Goal: Navigation & Orientation: Find specific page/section

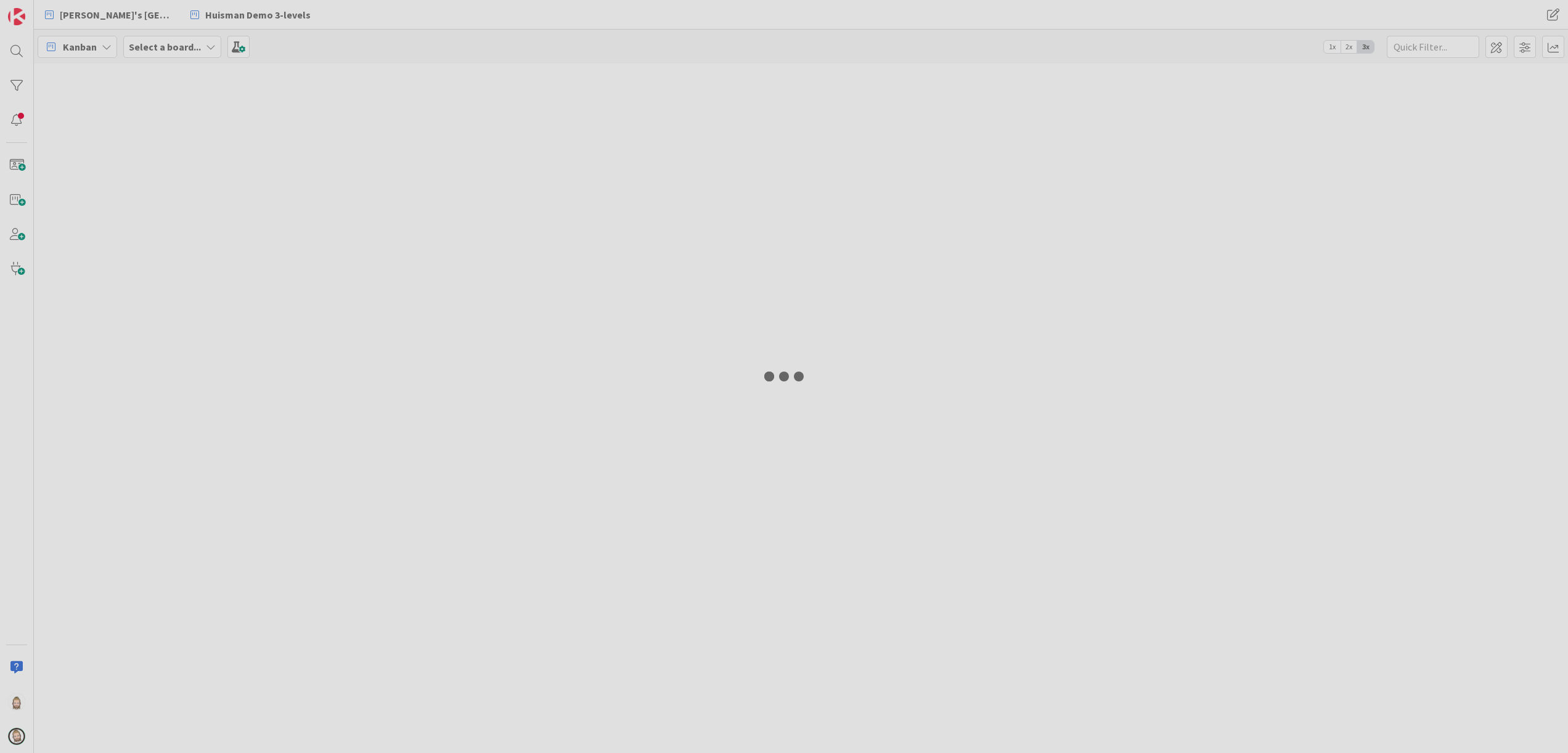
select select "sql"
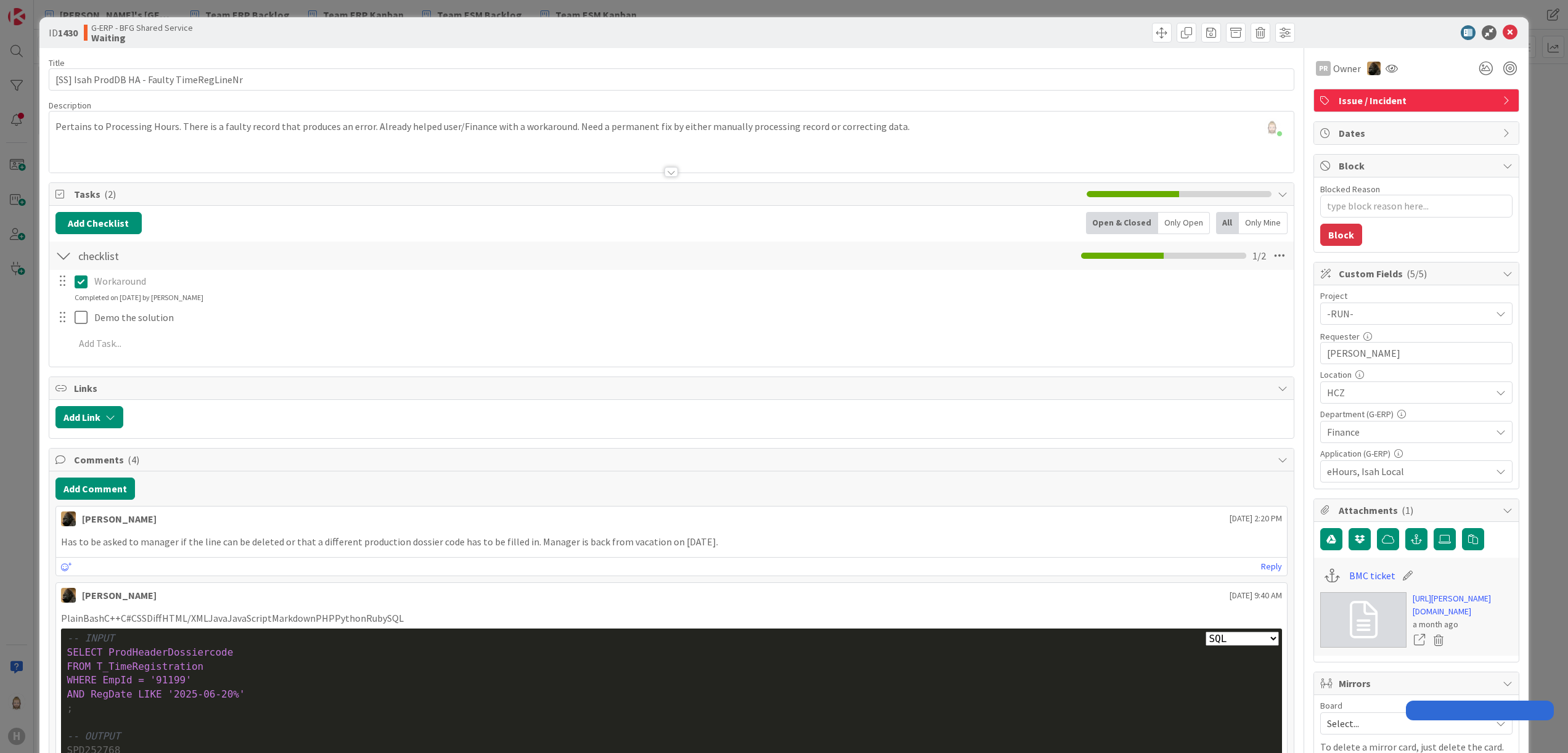
type textarea "x"
click at [1503, 33] on icon at bounding box center [1509, 32] width 14 height 14
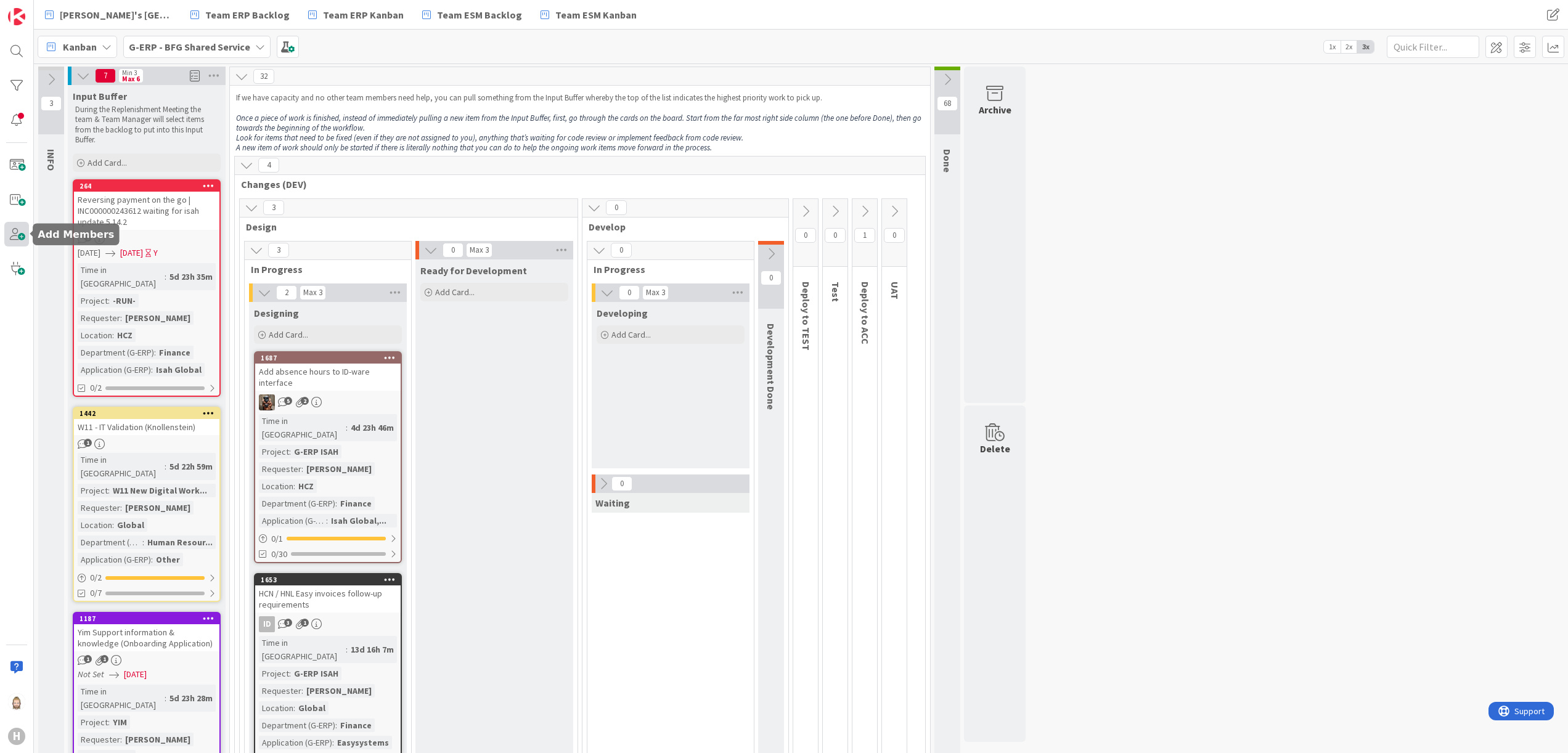
click at [22, 236] on span at bounding box center [16, 234] width 25 height 25
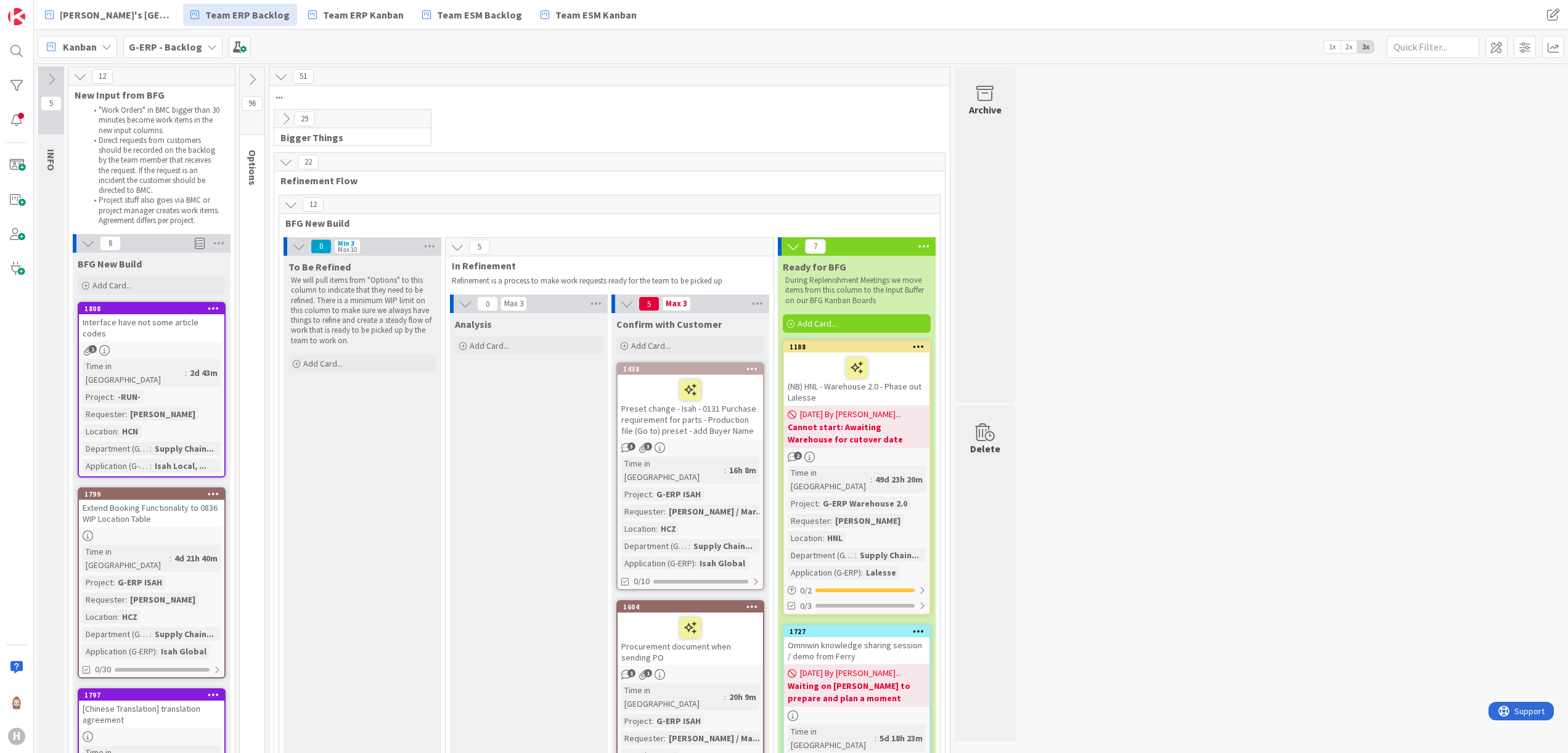
click at [196, 47] on b "G-ERP - Backlog" at bounding box center [165, 47] width 73 height 13
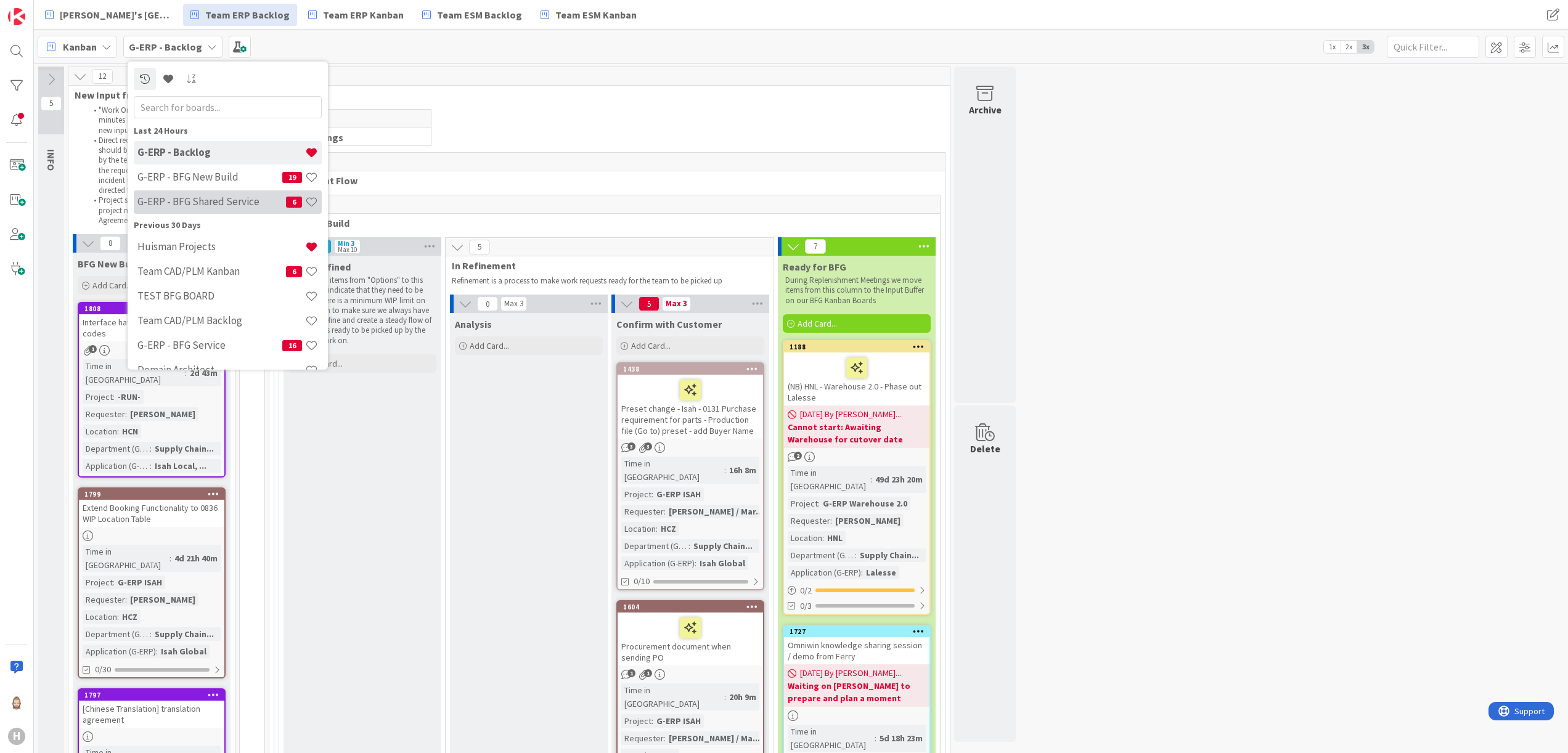
click at [247, 193] on div "G-ERP - BFG Shared Service 6" at bounding box center [228, 202] width 188 height 24
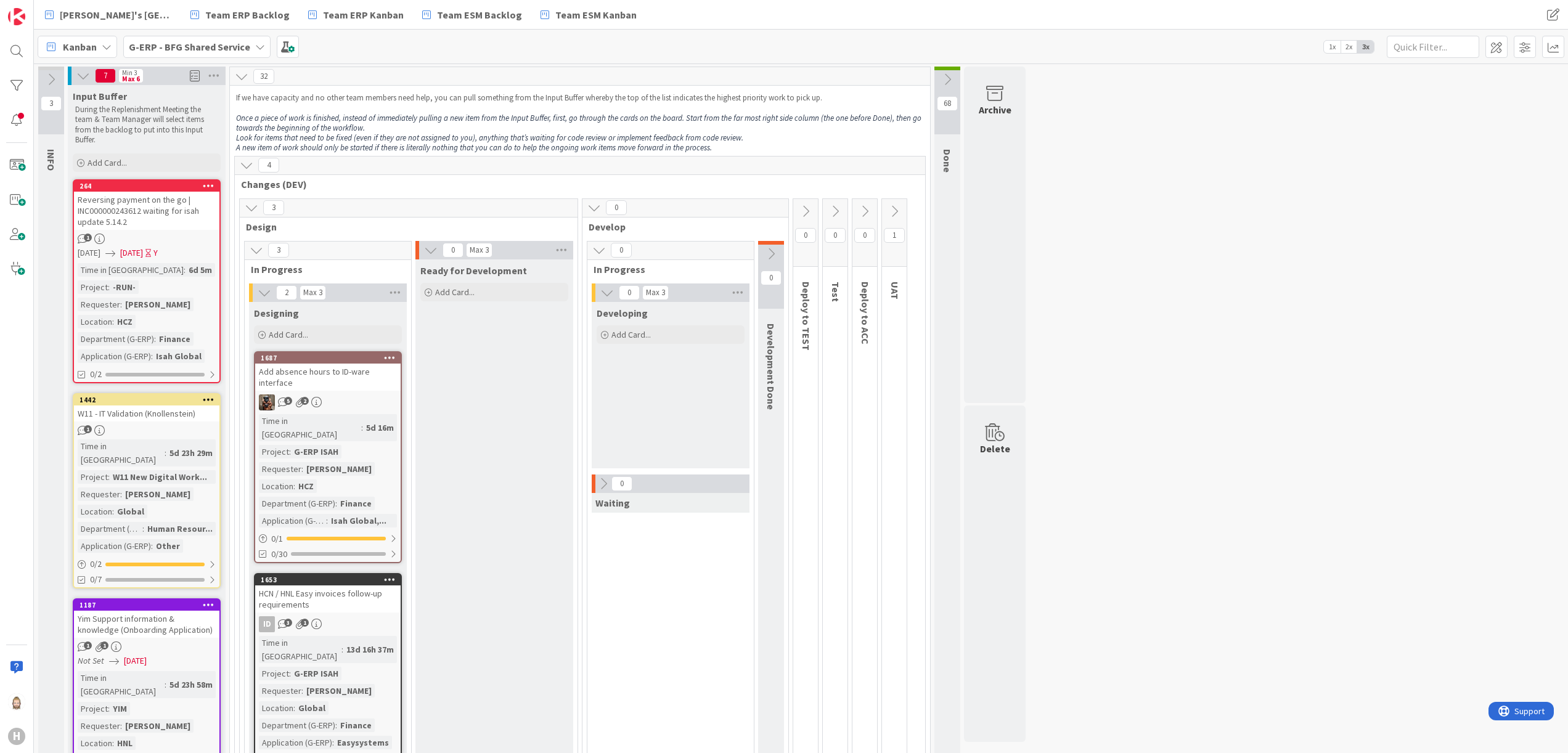
click at [250, 46] on div "G-ERP - BFG Shared Service" at bounding box center [197, 47] width 148 height 22
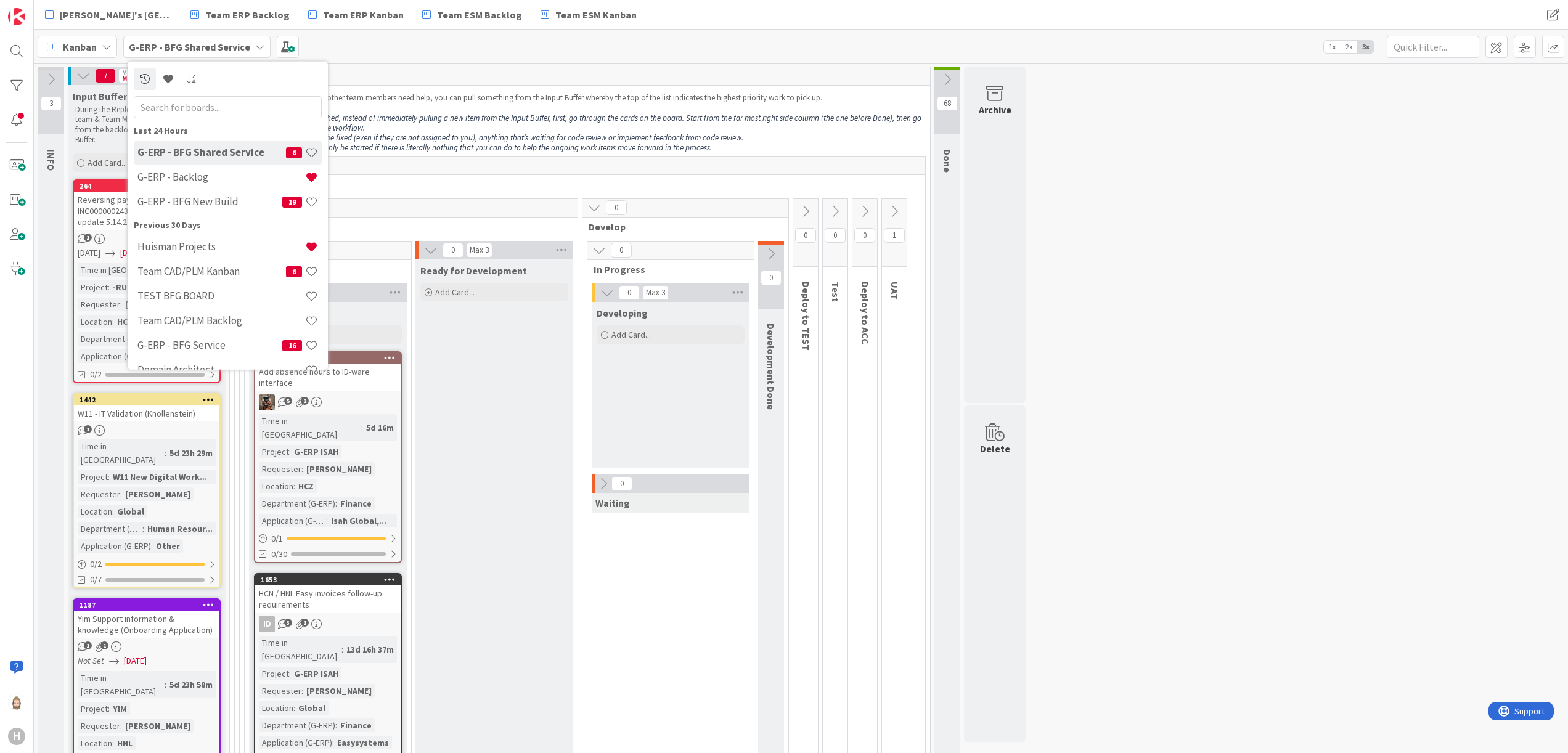
click at [105, 47] on icon at bounding box center [107, 47] width 10 height 10
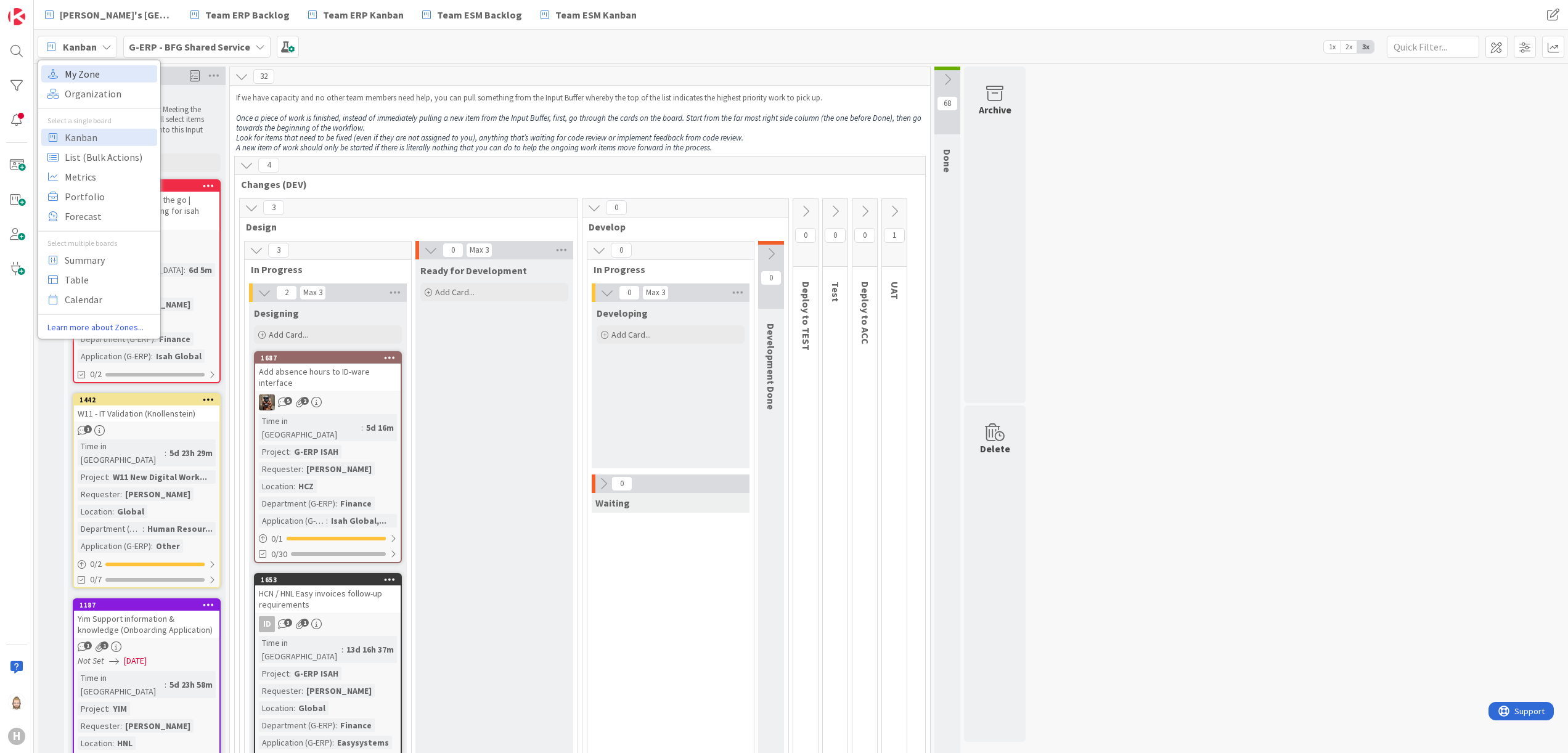
click at [126, 75] on span "My Zone" at bounding box center [109, 74] width 89 height 19
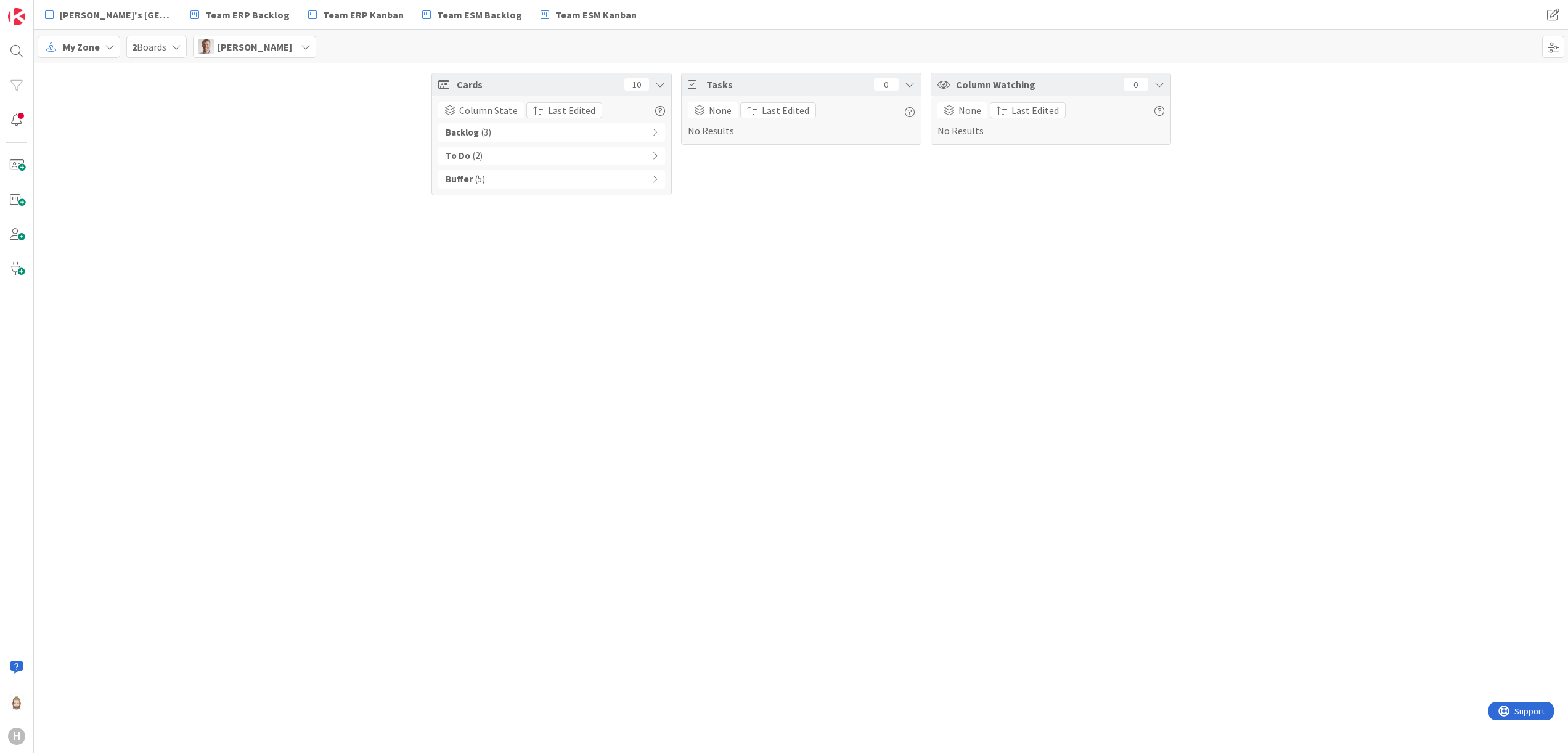
click at [284, 49] on div "Bram Ottenhof" at bounding box center [254, 47] width 123 height 22
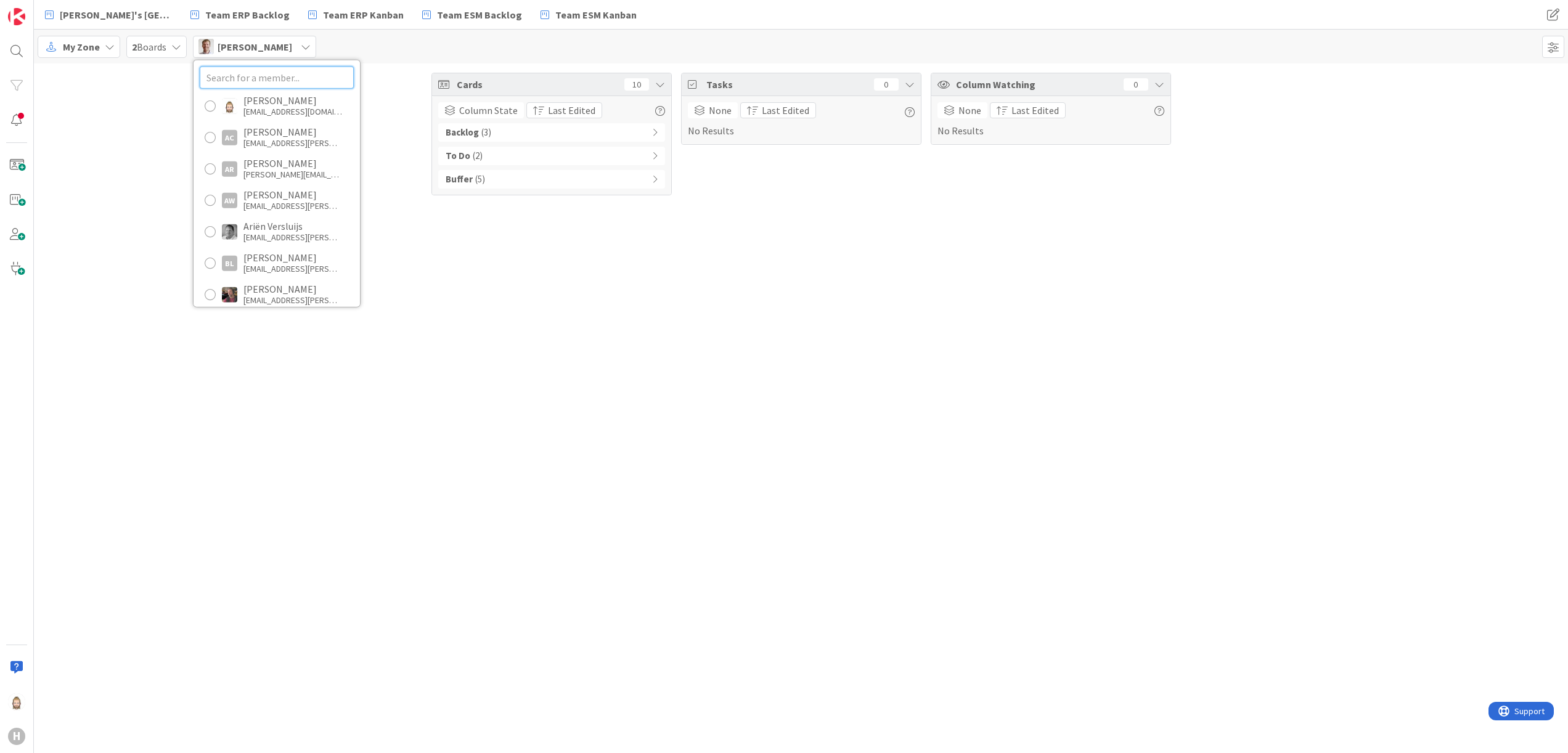
click at [297, 79] on input "text" at bounding box center [276, 77] width 154 height 22
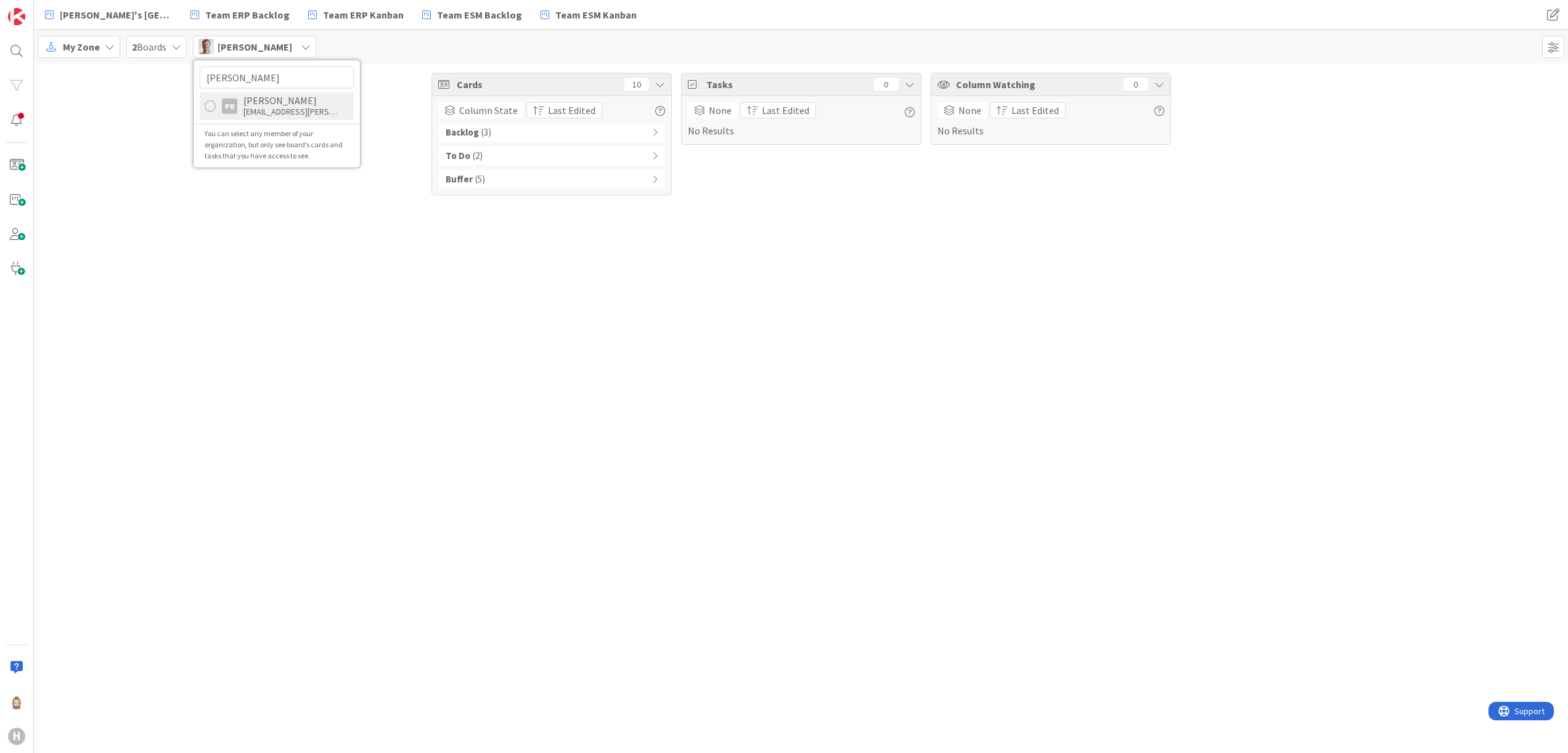
click at [292, 105] on div "Parveen Rana" at bounding box center [293, 100] width 98 height 11
click at [459, 385] on div "Cards 19 Column State Last Edited Backlog ( 4 ) Buffer ( 10 ) In Progress ( 5 )…" at bounding box center [801, 408] width 1534 height 689
click at [647, 181] on div "In Progress ( 5 )" at bounding box center [551, 180] width 226 height 19
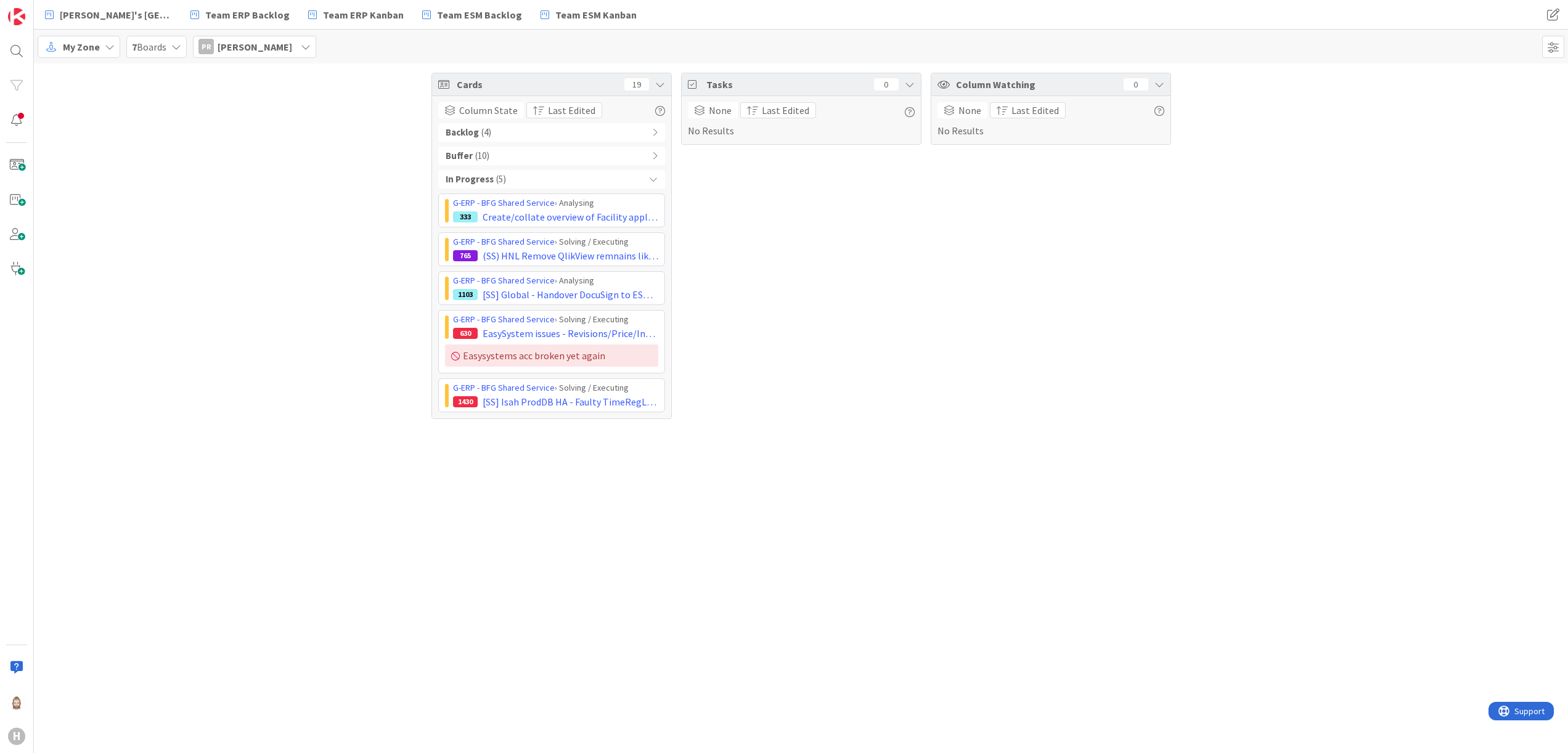
click at [654, 159] on icon at bounding box center [655, 156] width 6 height 8
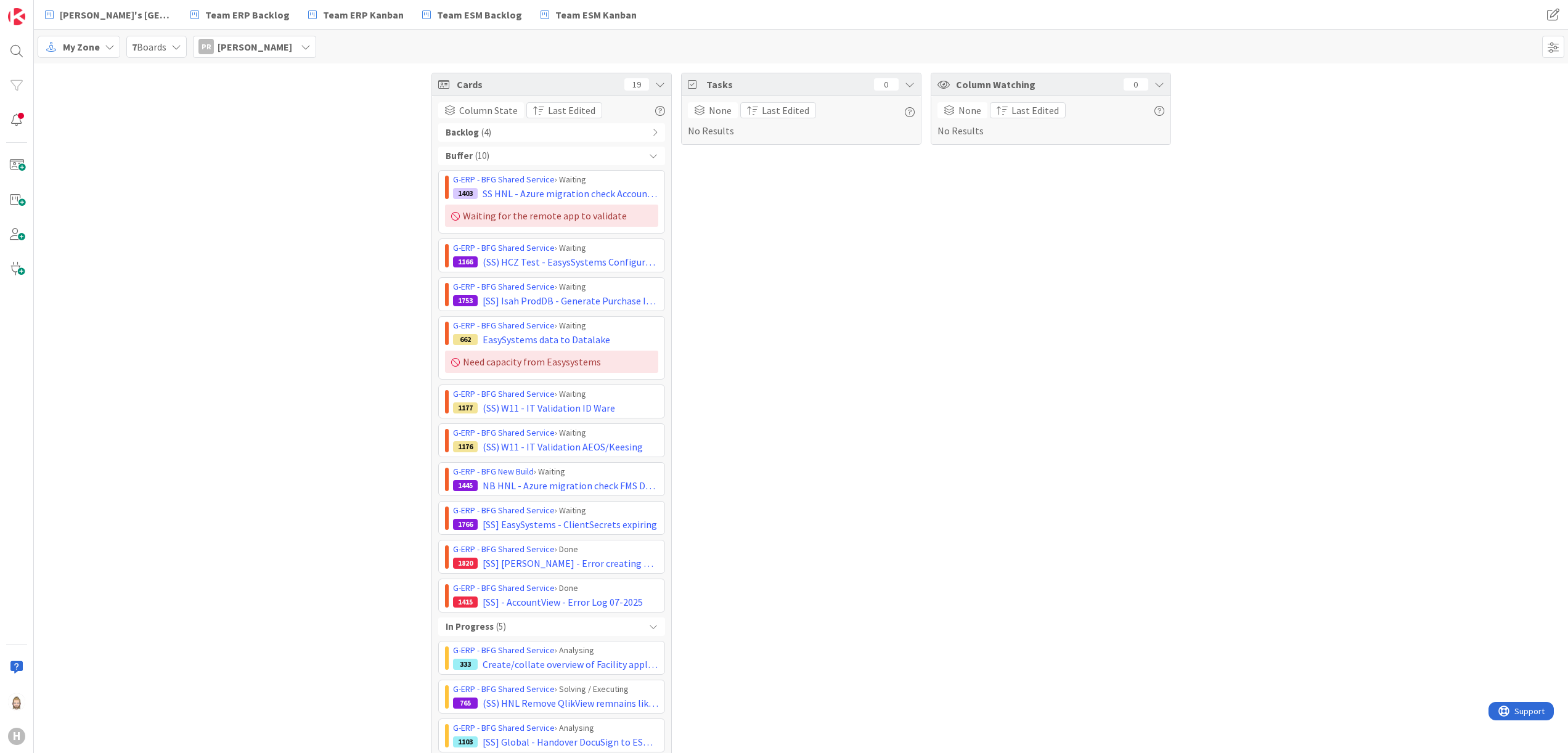
click at [652, 128] on icon at bounding box center [655, 132] width 6 height 8
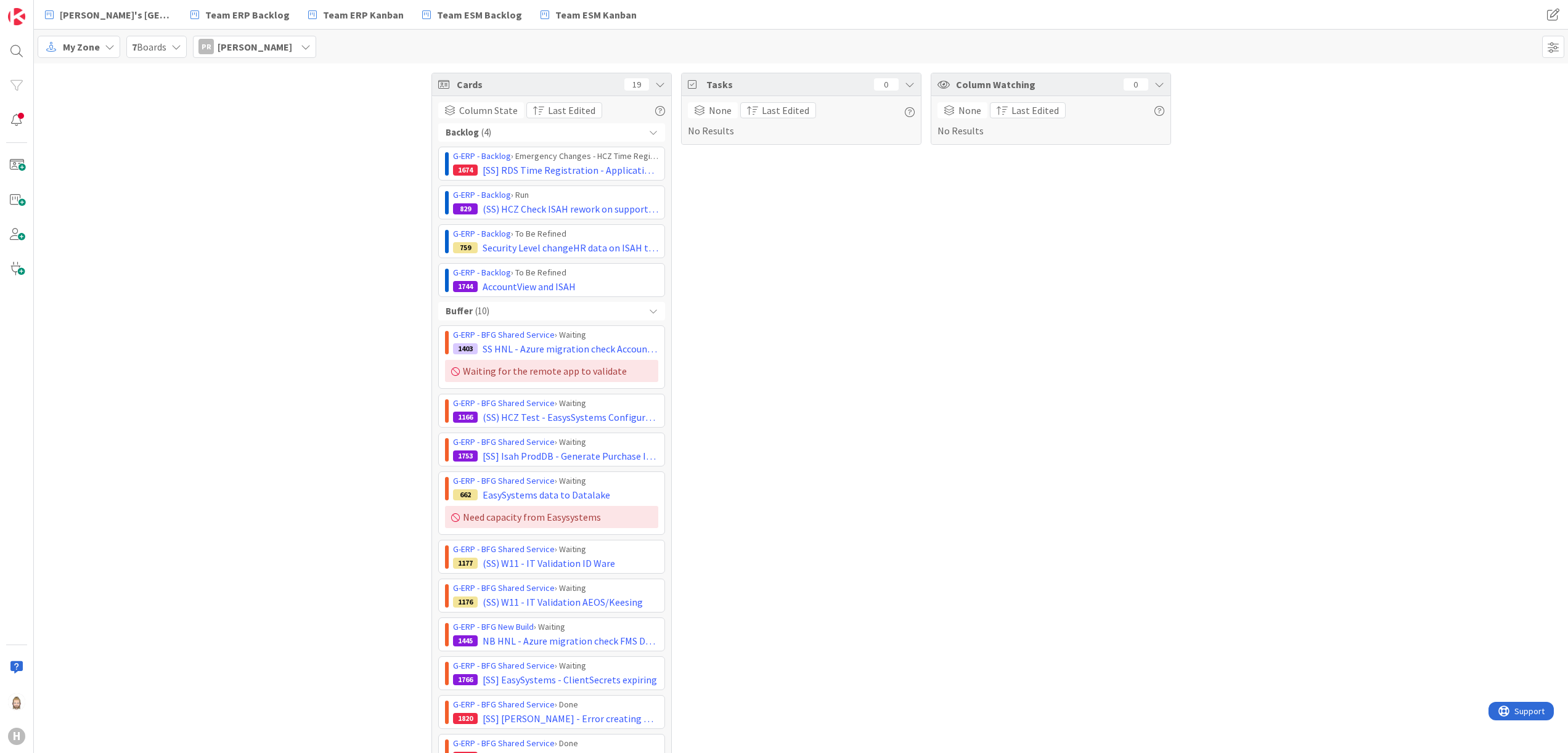
scroll to position [286, 0]
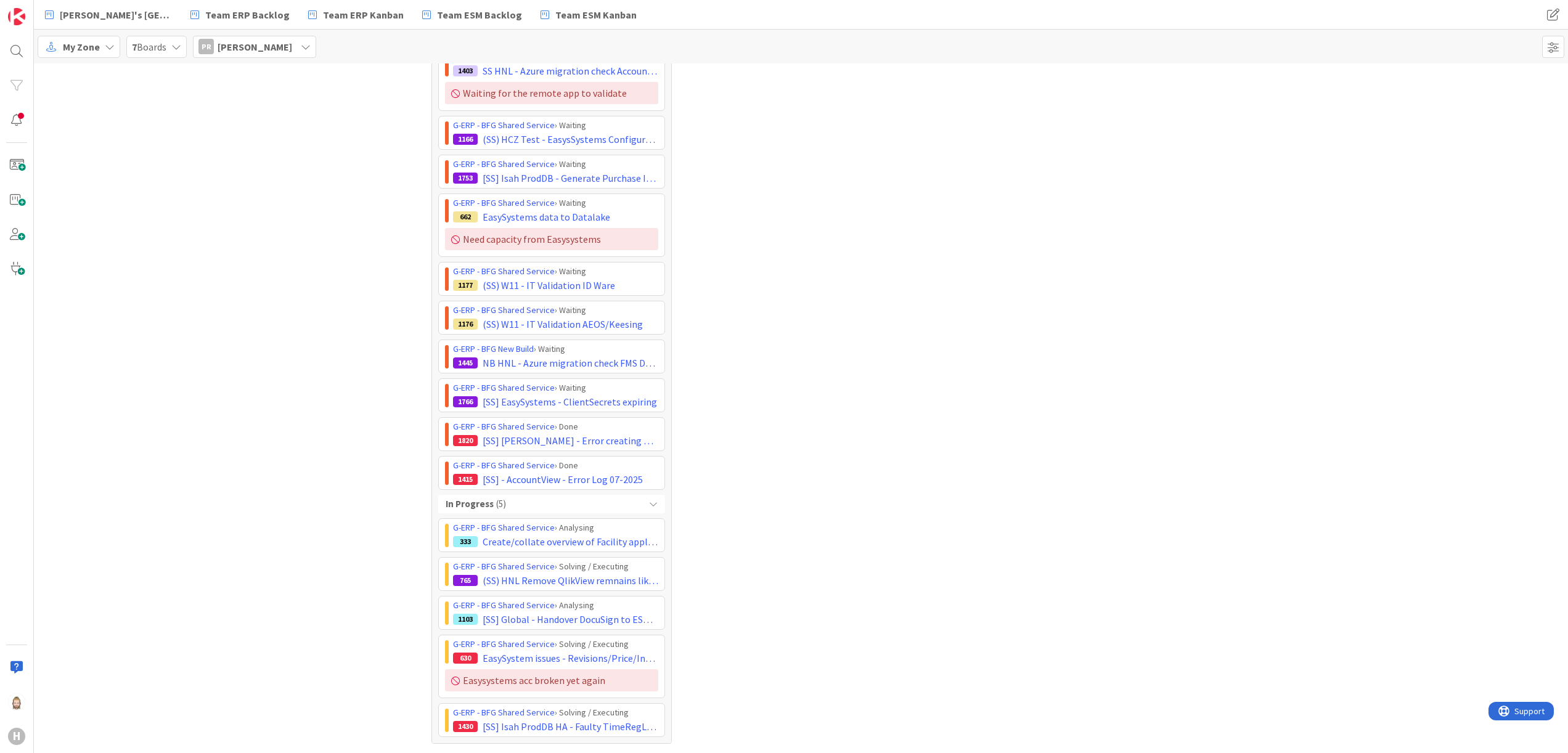
click at [285, 40] on div "PR Parveen Rana" at bounding box center [254, 47] width 123 height 22
click at [252, 82] on input "parveen" at bounding box center [276, 77] width 154 height 22
click at [267, 106] on div "vkaloc@huisman-cz.com" at bounding box center [293, 111] width 98 height 11
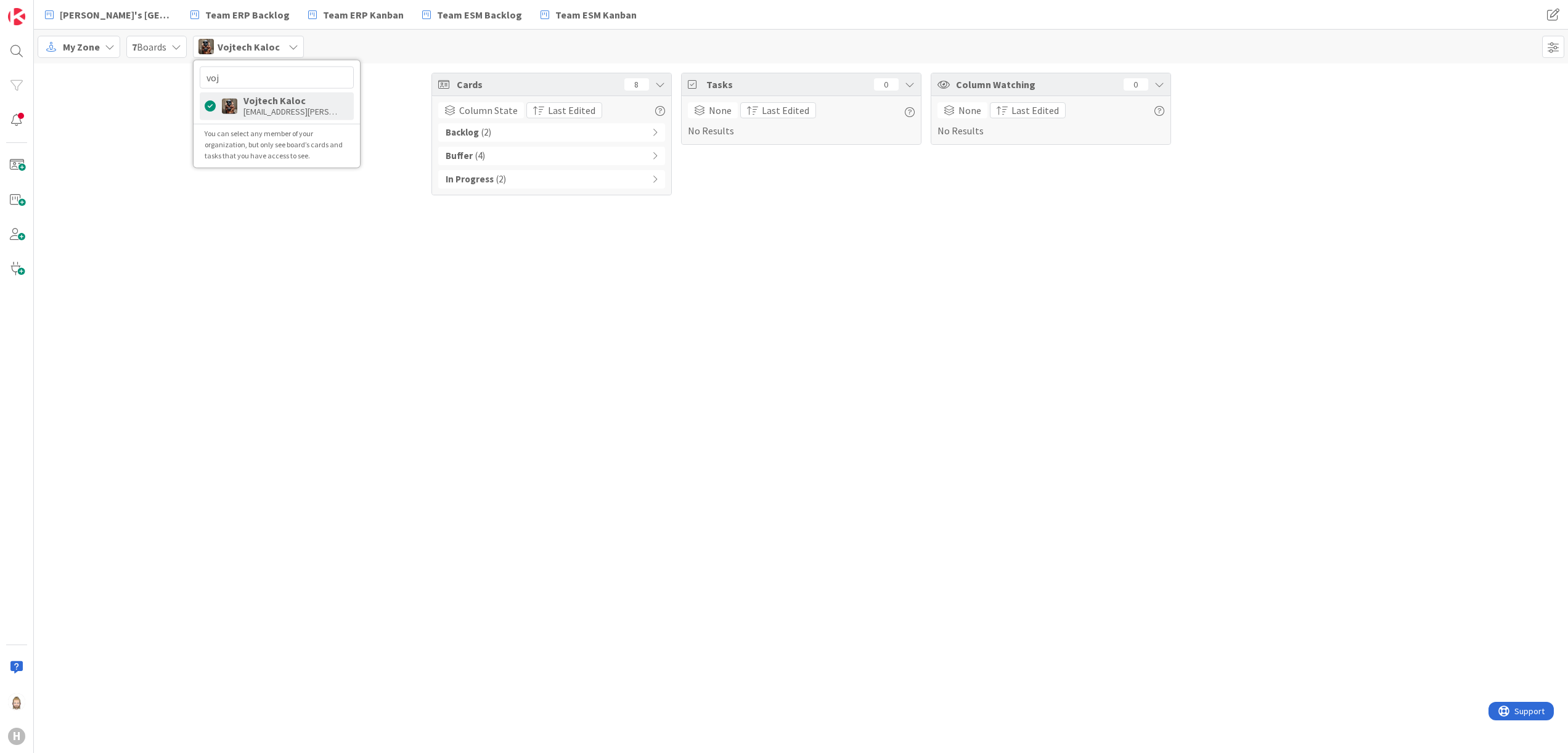
click at [654, 181] on icon at bounding box center [655, 179] width 6 height 8
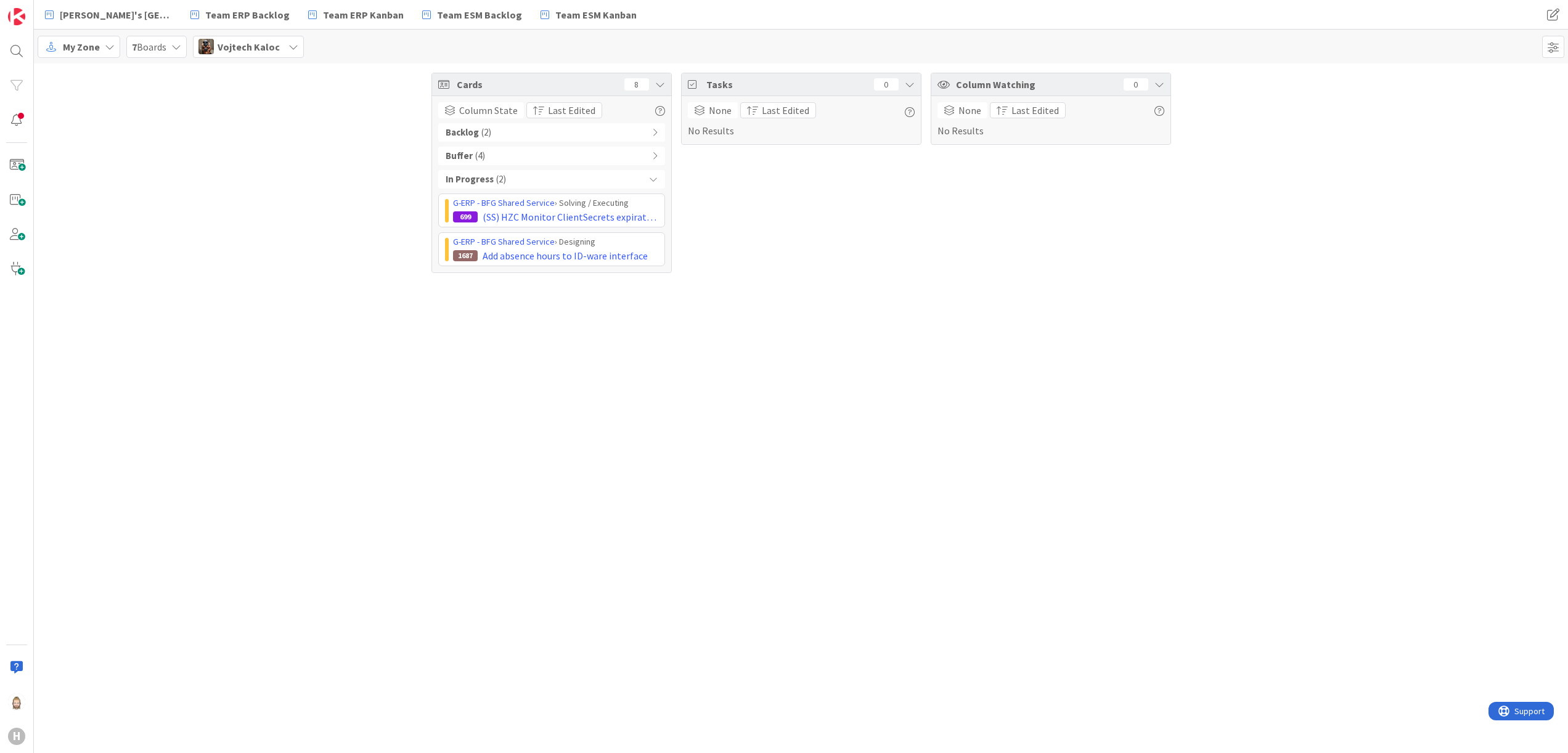
click at [653, 153] on icon at bounding box center [655, 156] width 6 height 8
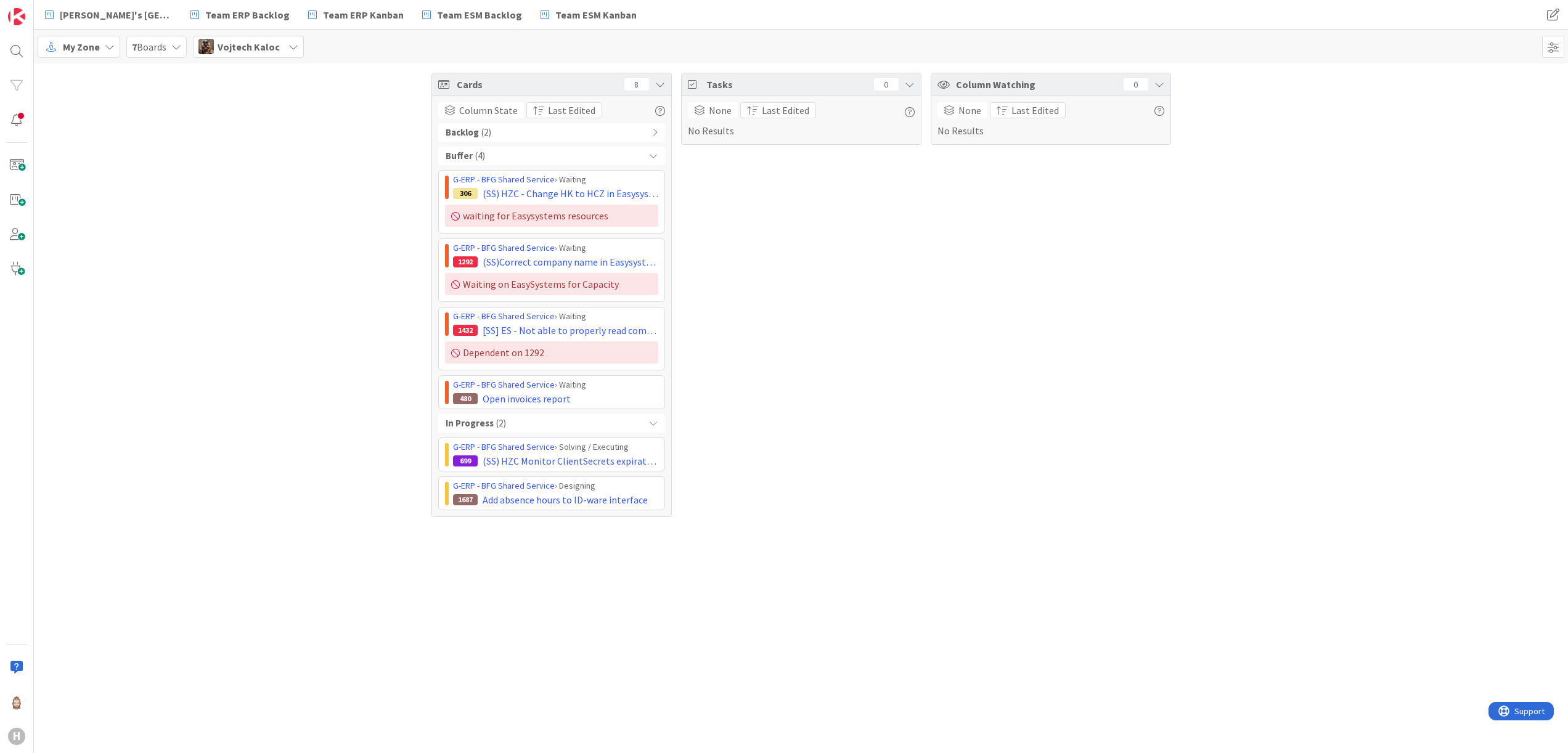
click at [293, 44] on icon at bounding box center [293, 47] width 10 height 10
click at [293, 75] on input "voj" at bounding box center [276, 77] width 154 height 22
click at [292, 111] on div "mzheng@huisman-cn.com" at bounding box center [293, 111] width 98 height 11
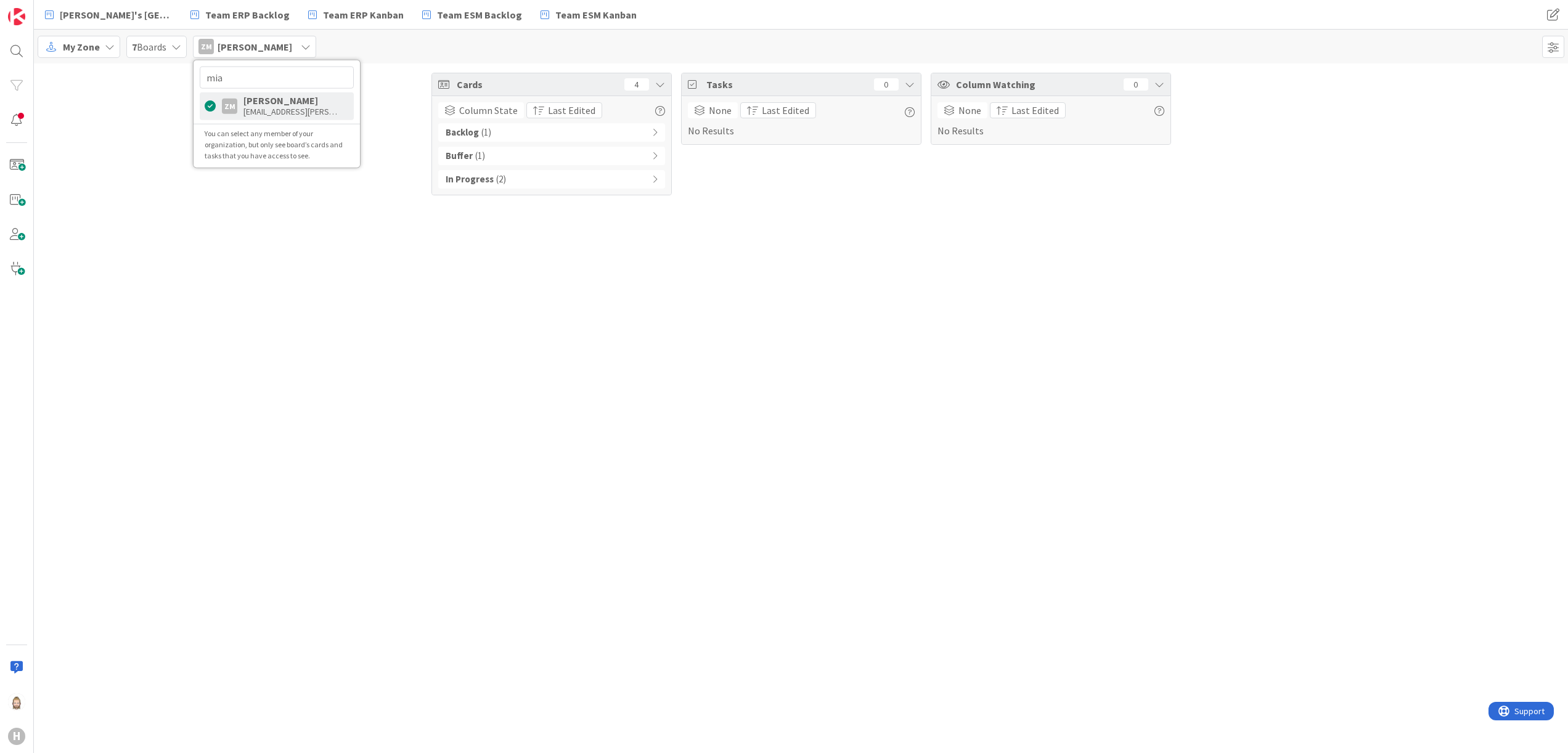
click at [646, 181] on div "In Progress ( 2 )" at bounding box center [551, 180] width 226 height 19
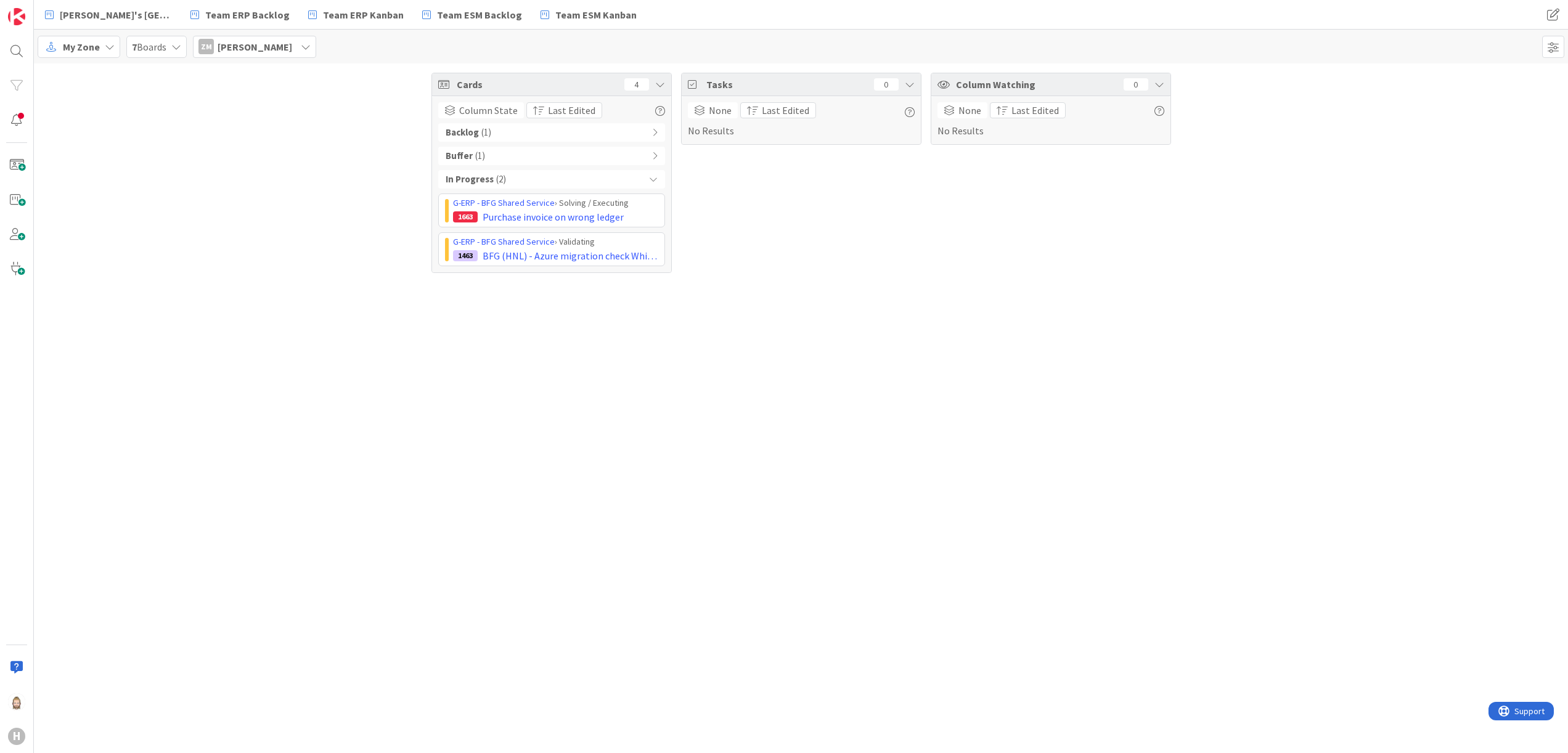
click at [301, 47] on icon at bounding box center [306, 47] width 10 height 10
click at [276, 70] on input "mia" at bounding box center [276, 77] width 154 height 22
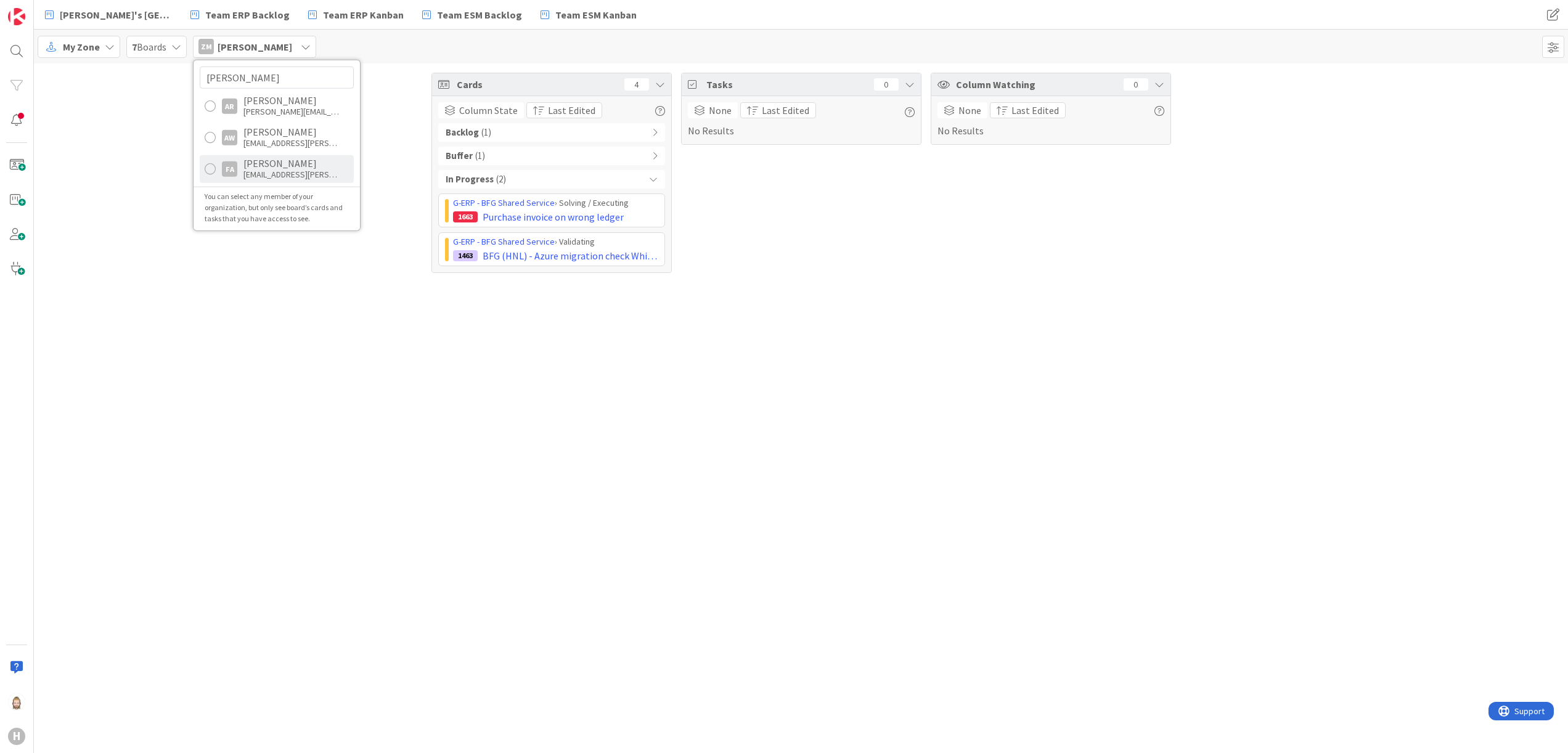
click at [292, 155] on div "FA Fu Alex AFu@huisman-cn.com" at bounding box center [276, 168] width 154 height 28
click at [488, 174] on b "In Progress" at bounding box center [469, 180] width 48 height 14
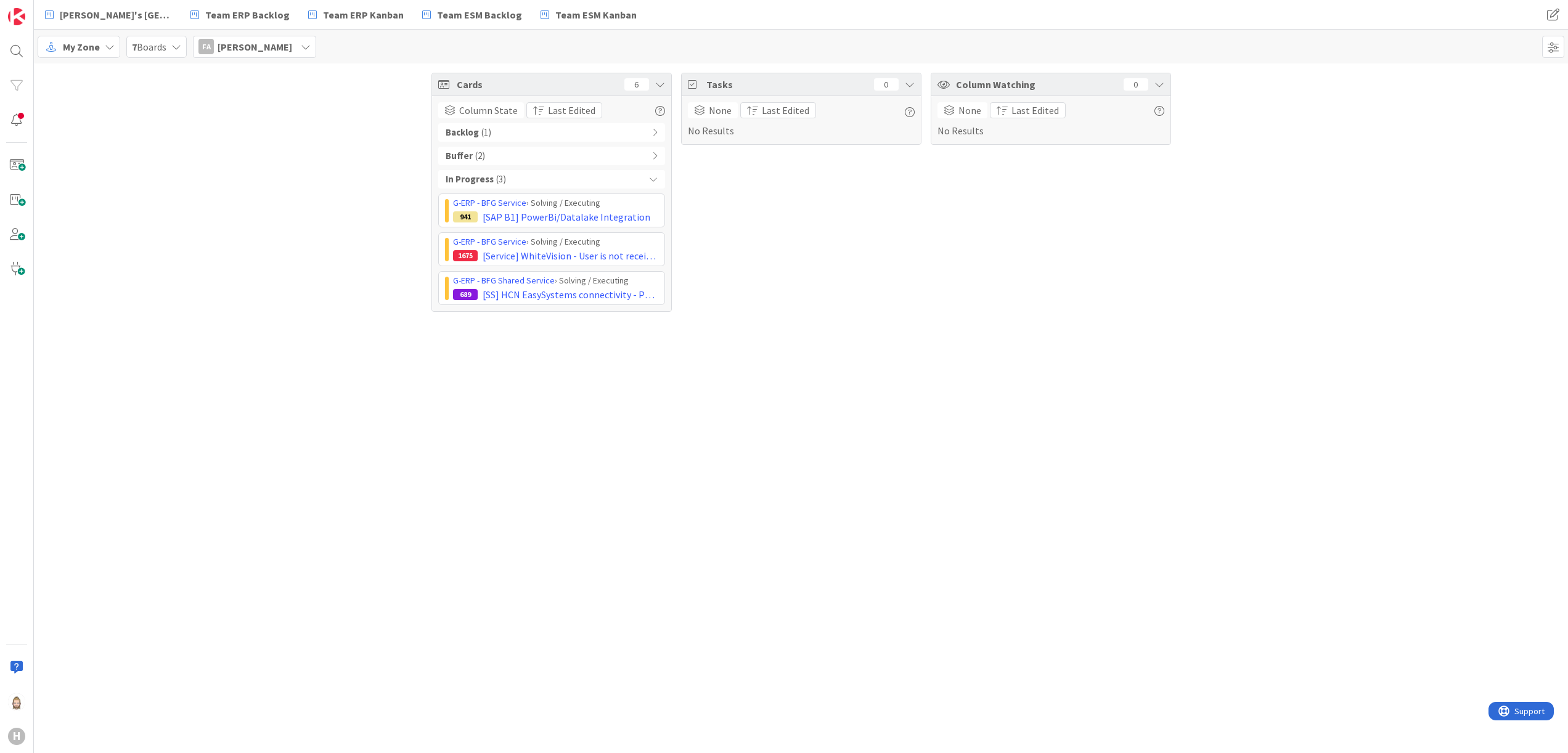
click at [301, 44] on icon at bounding box center [306, 47] width 10 height 10
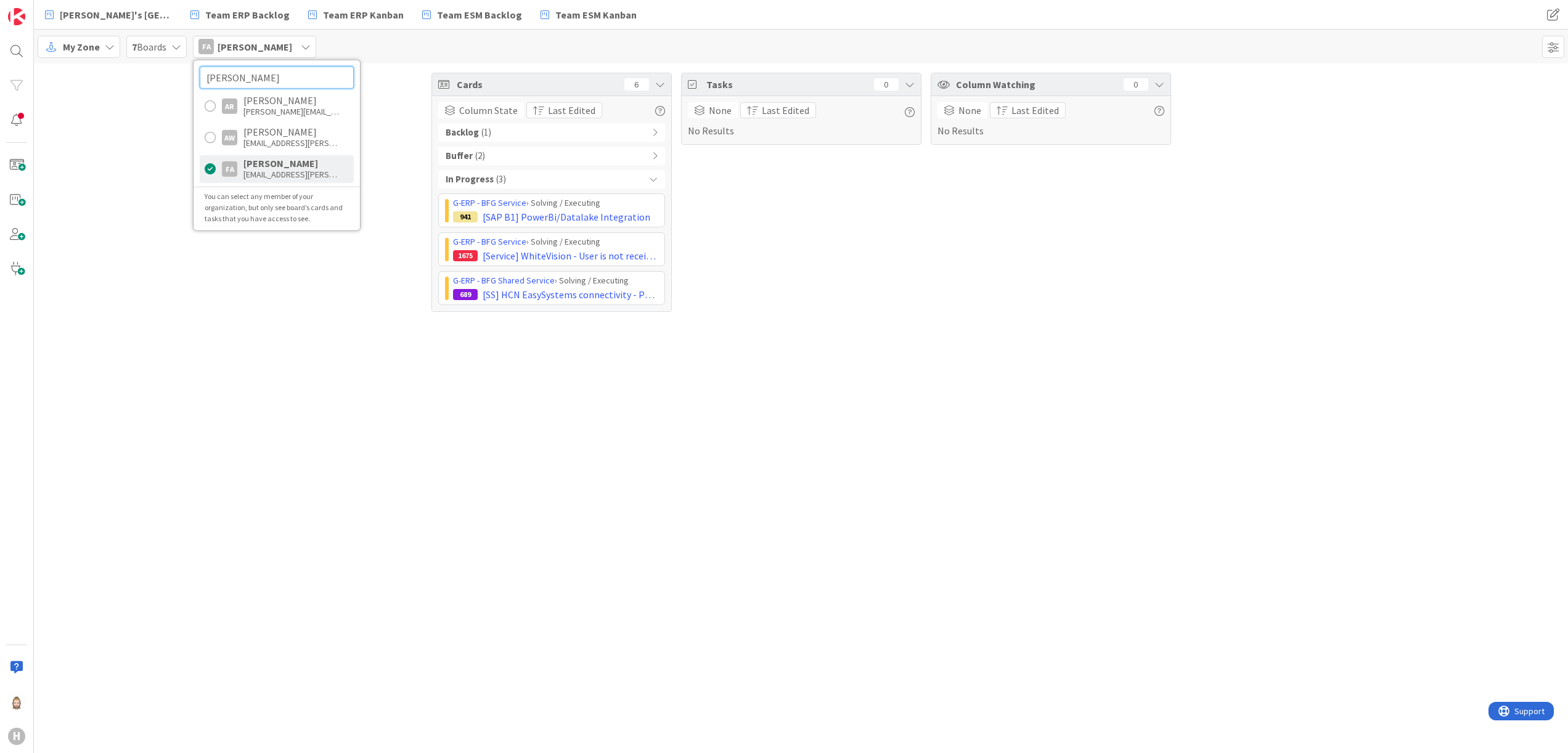
click at [264, 68] on input "alex" at bounding box center [276, 77] width 154 height 22
click at [272, 102] on div "Parveen Rana" at bounding box center [293, 100] width 98 height 11
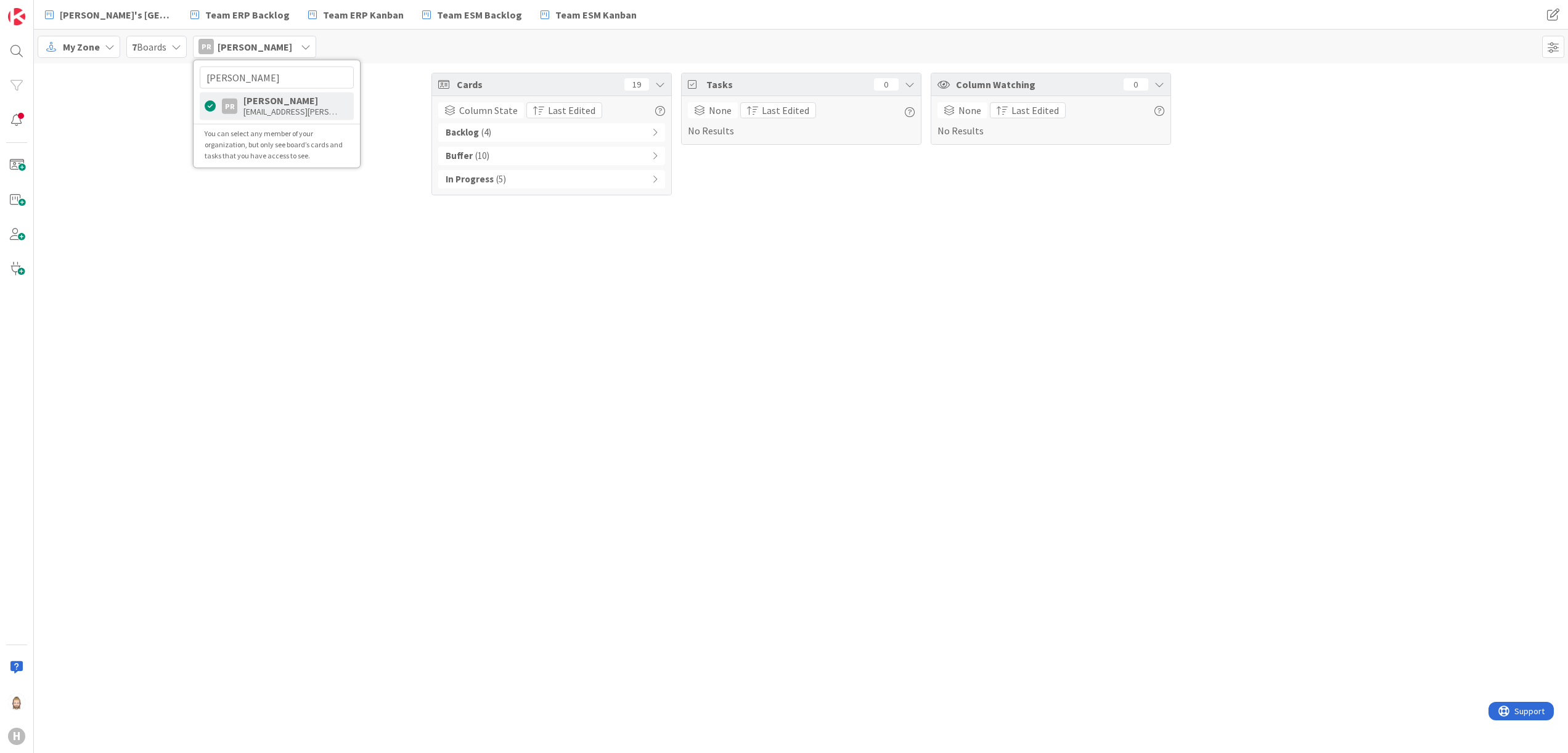
click at [272, 282] on div "Cards 19 Column State Last Edited Backlog ( 4 ) Buffer ( 10 ) In Progress ( 5 )…" at bounding box center [801, 408] width 1534 height 689
click at [1557, 44] on span at bounding box center [1553, 47] width 22 height 22
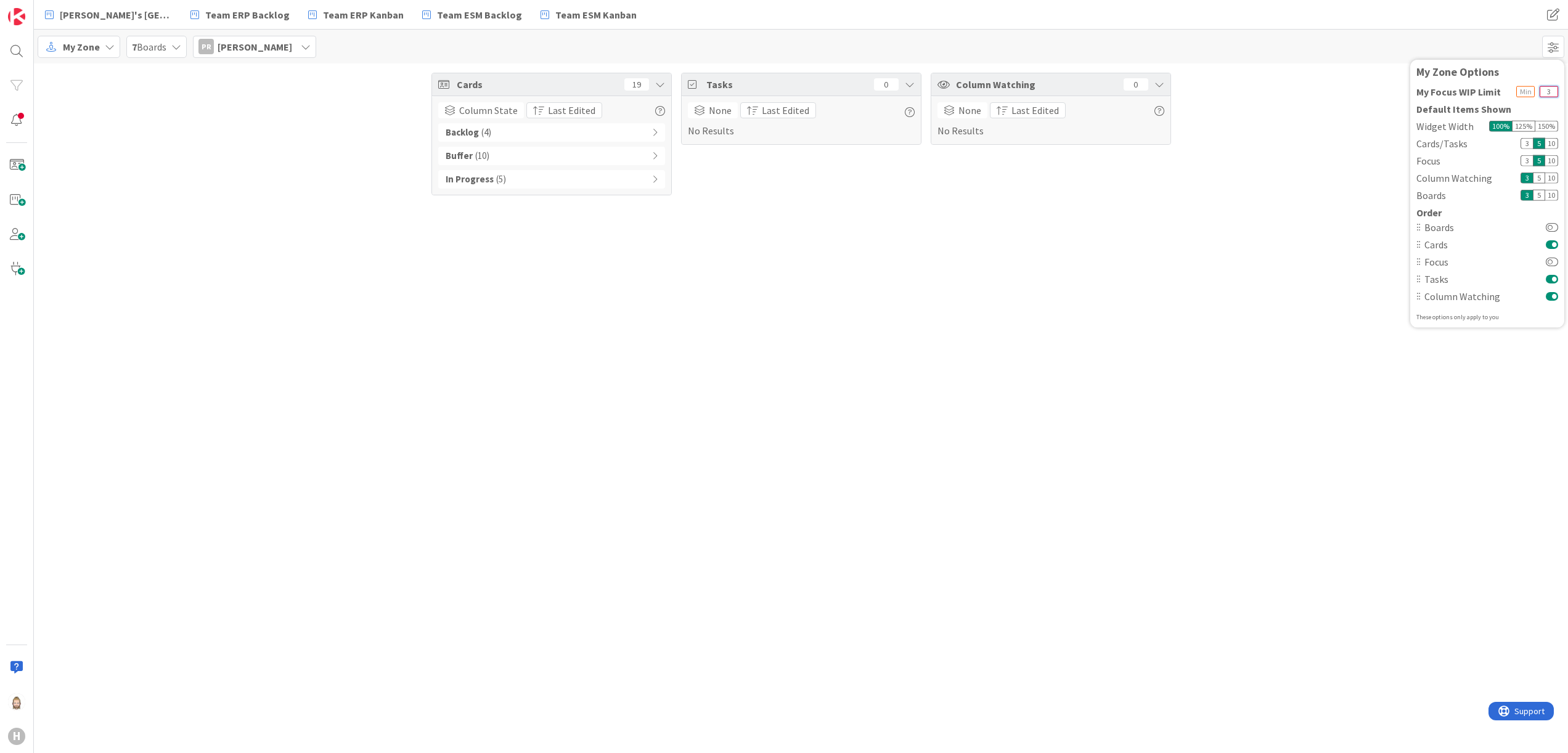
click at [1551, 92] on input "3" at bounding box center [1549, 91] width 19 height 11
click at [667, 319] on div "Cards 19 Column State Last Edited Backlog ( 4 ) Buffer ( 10 ) In Progress ( 5 )…" at bounding box center [801, 408] width 1534 height 689
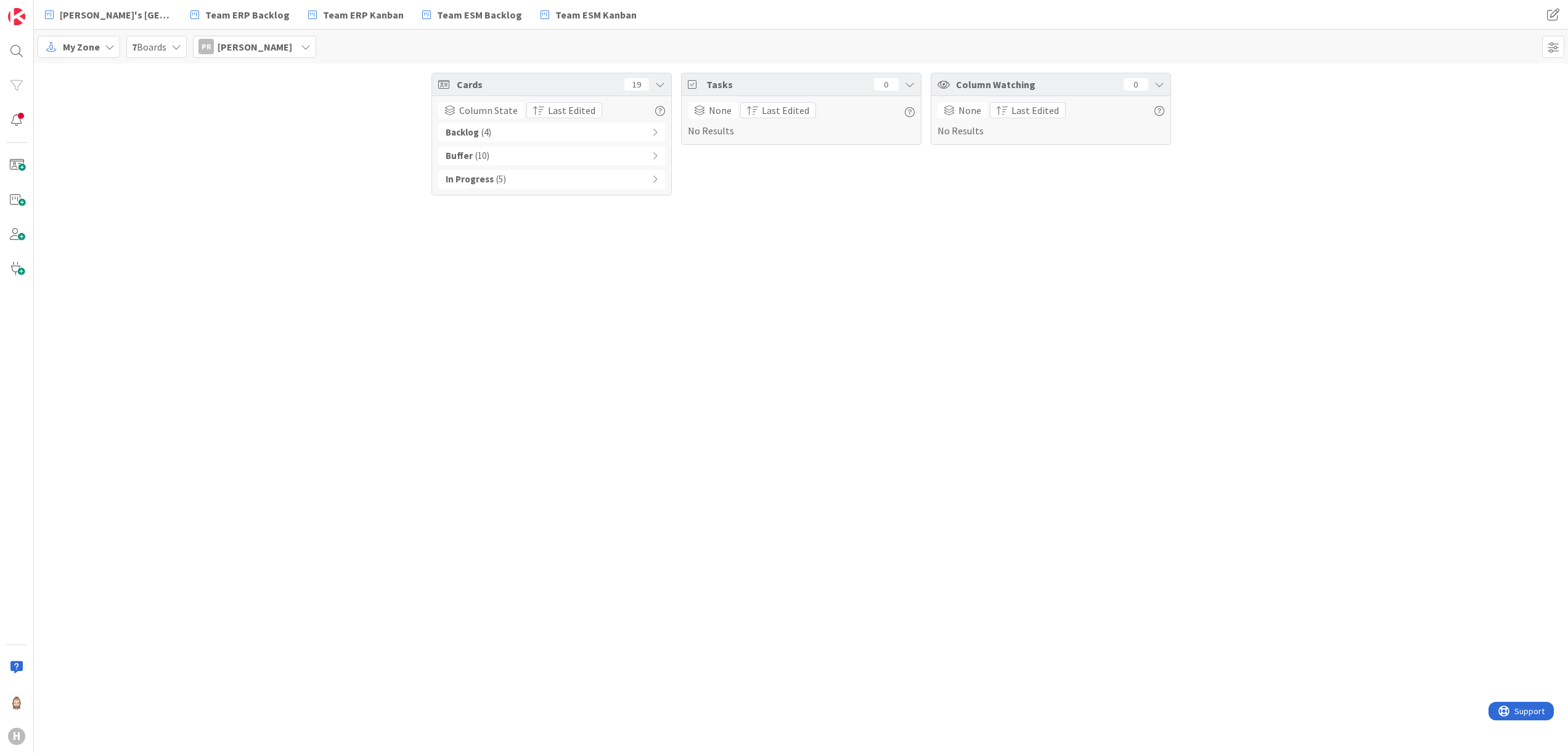
click at [567, 181] on div "In Progress ( 5 )" at bounding box center [551, 180] width 226 height 19
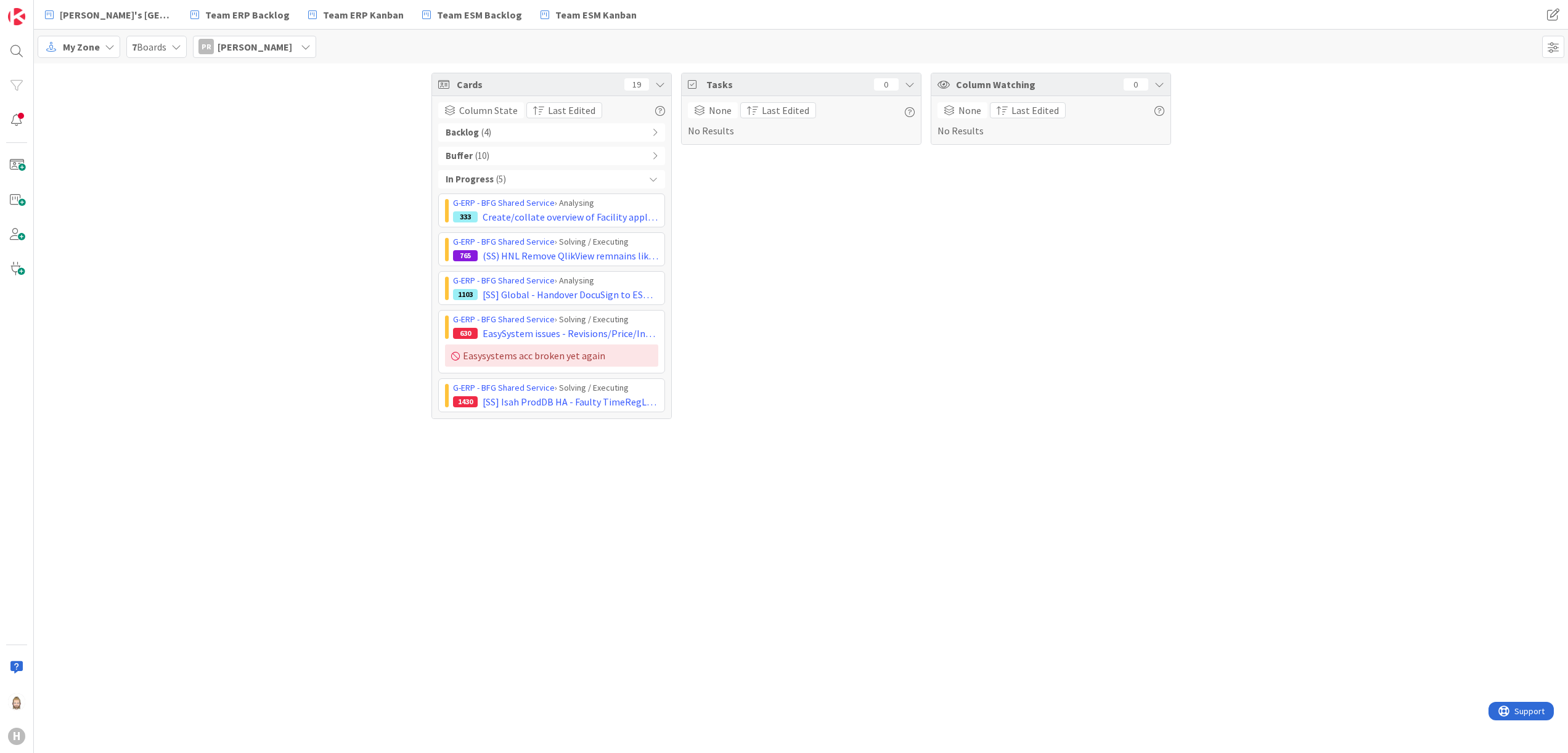
click at [660, 148] on div "Buffer ( 10 )" at bounding box center [551, 156] width 226 height 19
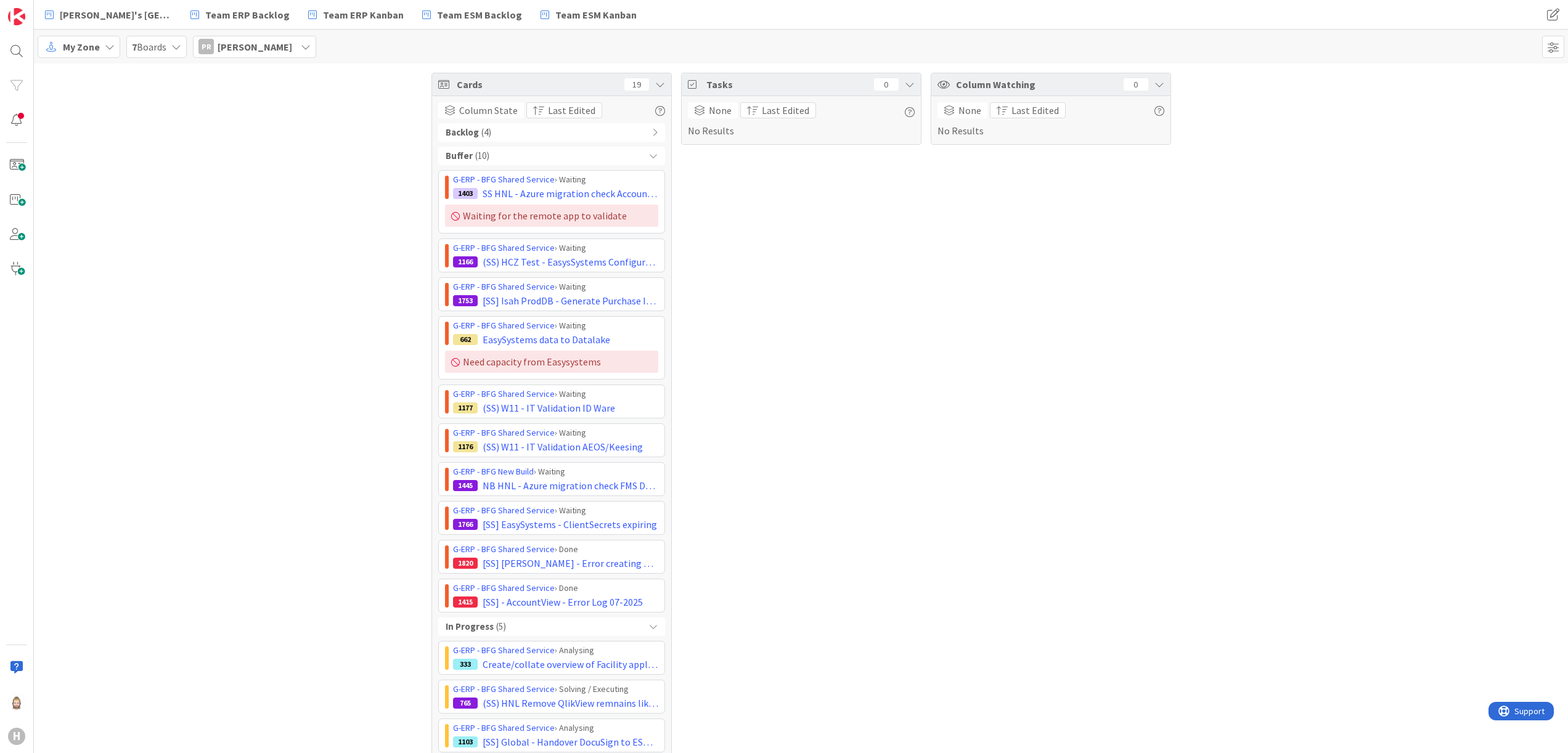
click at [649, 156] on icon at bounding box center [653, 156] width 8 height 8
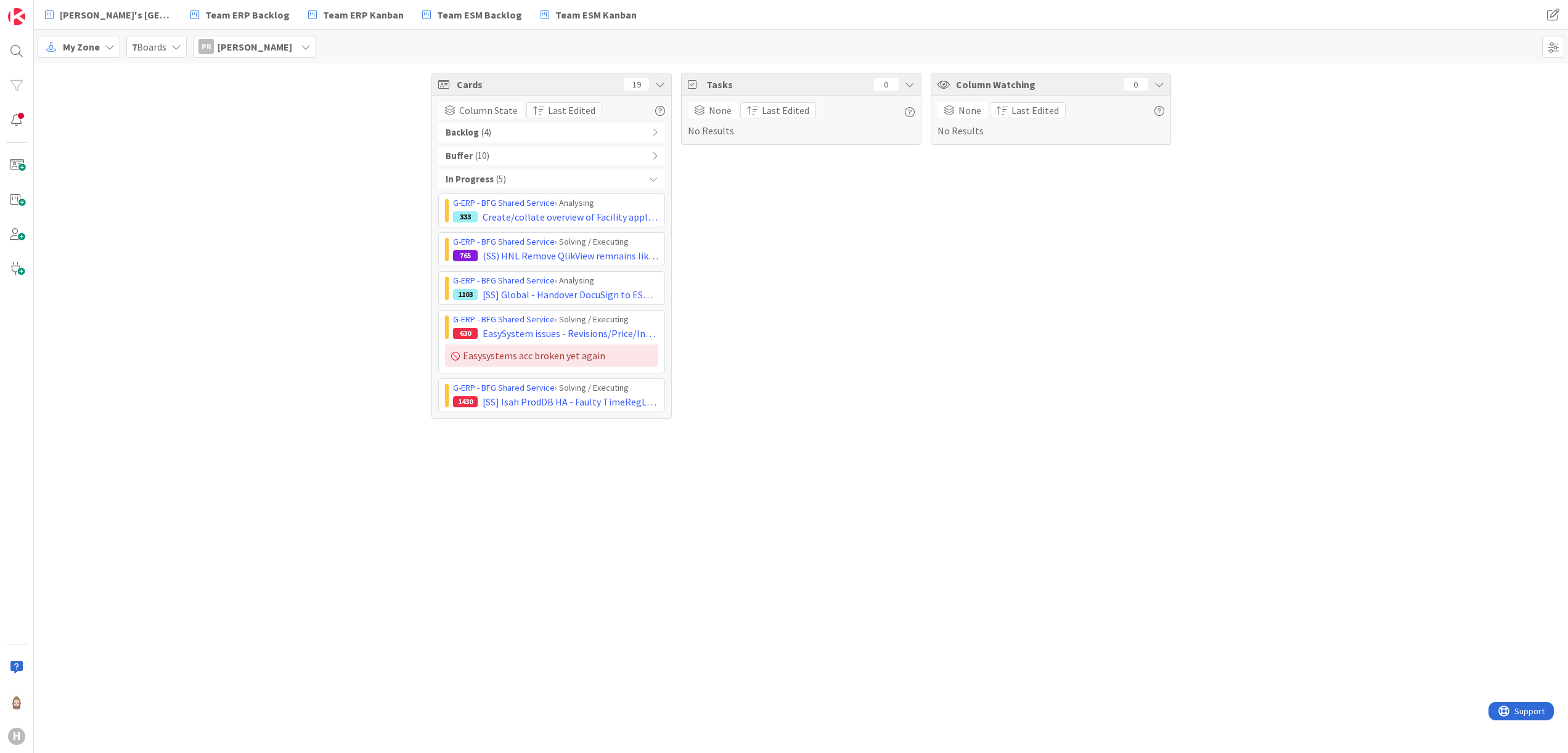
click at [266, 42] on span "Parveen Rana" at bounding box center [255, 47] width 75 height 14
click at [274, 69] on input "parveen" at bounding box center [276, 77] width 154 height 22
type input "mia"
click at [275, 90] on div "mia ZM Zheng Mia mzheng@huisman-cn.com You can select any member of your organi…" at bounding box center [276, 113] width 166 height 107
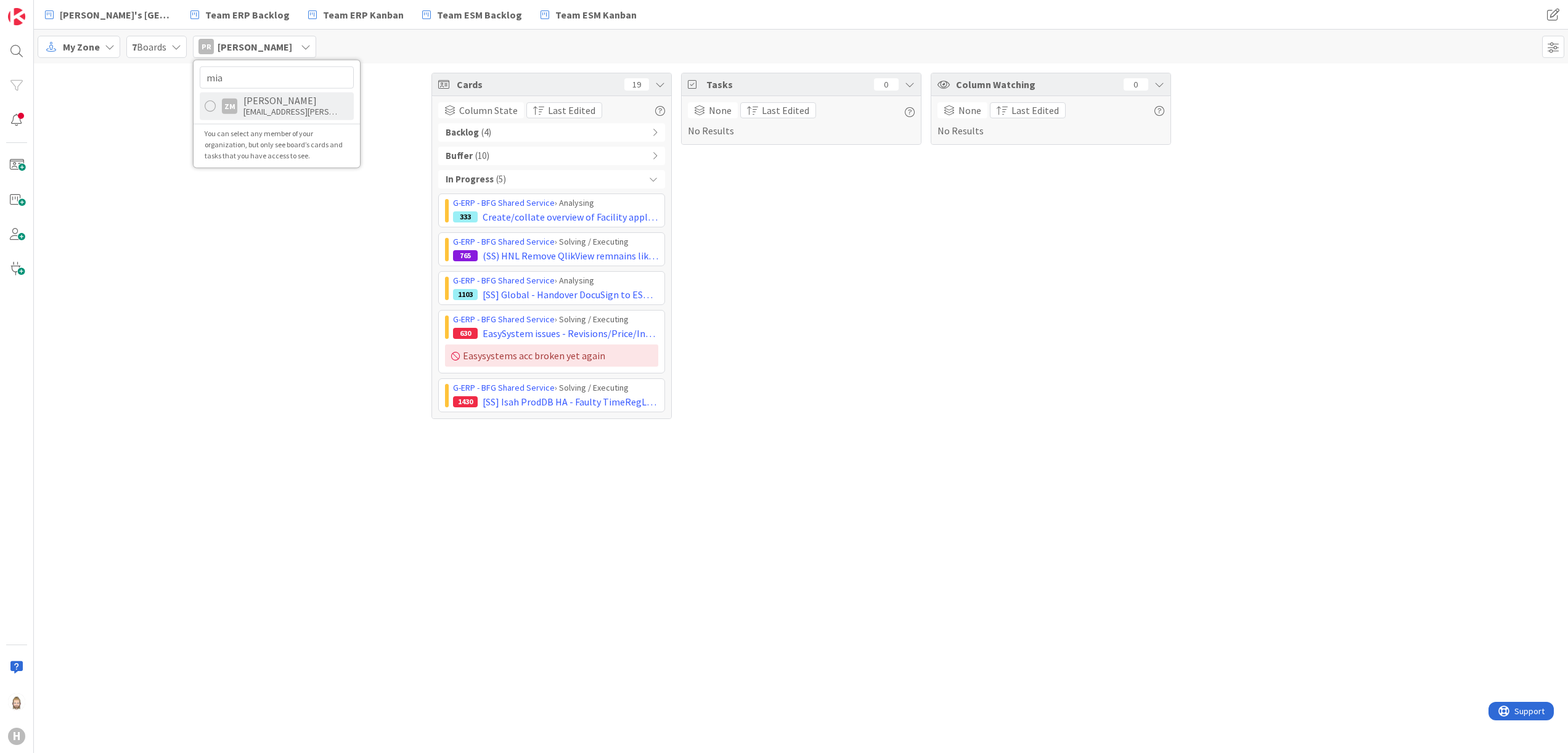
click at [270, 107] on div "mzheng@huisman-cn.com" at bounding box center [293, 111] width 98 height 11
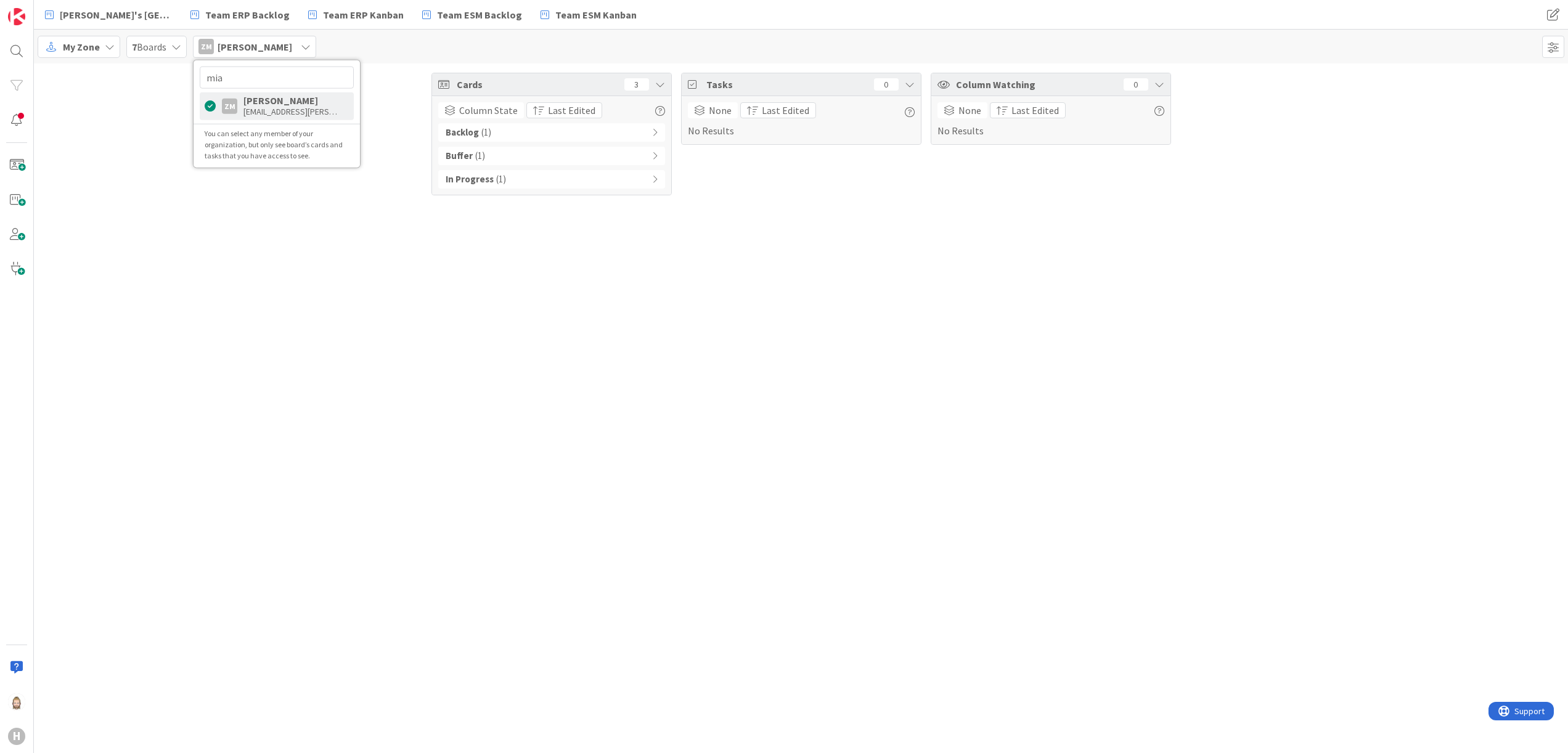
click at [628, 180] on div "In Progress ( 1 )" at bounding box center [551, 180] width 226 height 19
click at [509, 152] on div "Buffer ( 1 )" at bounding box center [551, 156] width 226 height 19
